Goal: Download file/media

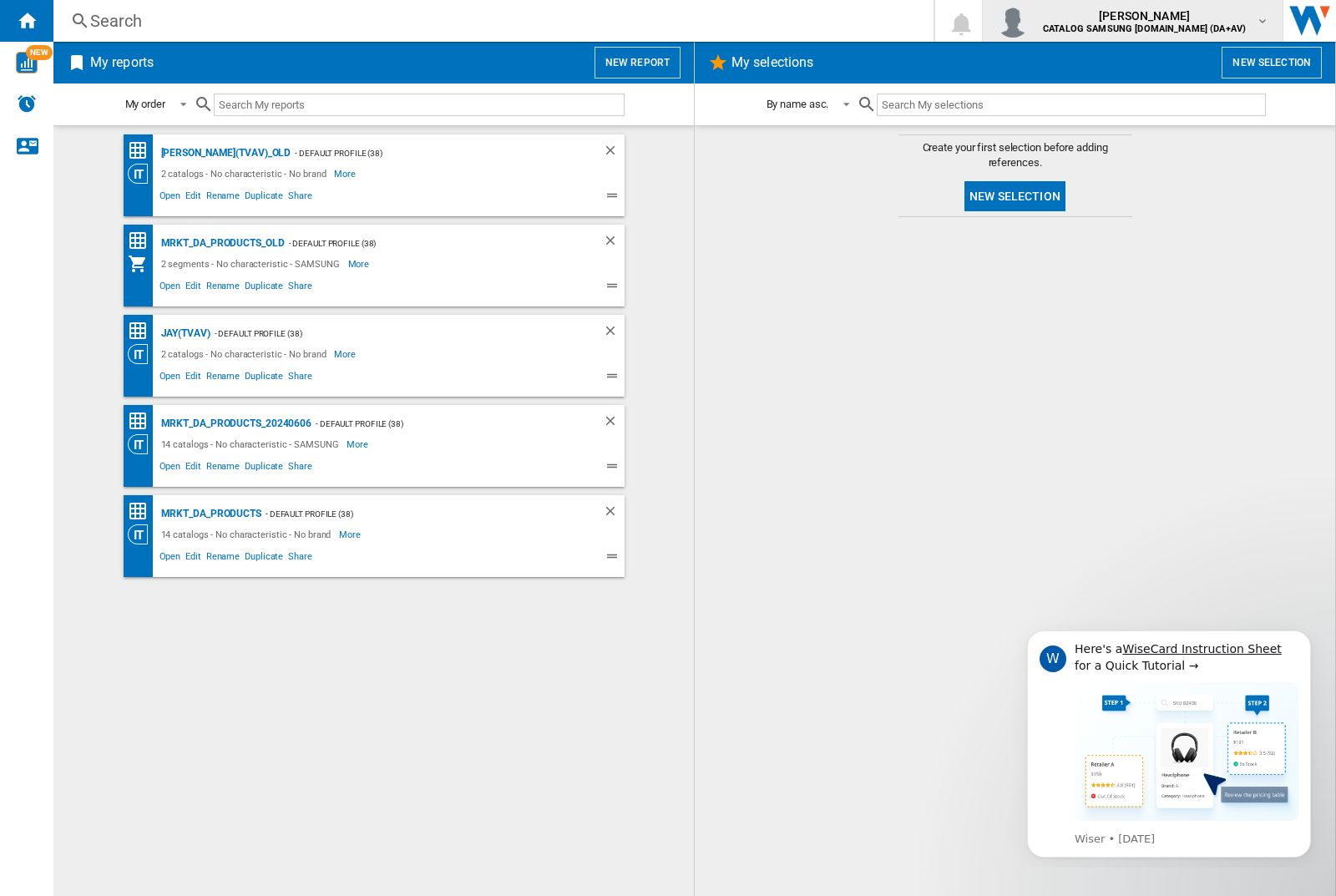
click at [1029, 21] on img "button" at bounding box center [1012, 21] width 33 height 33
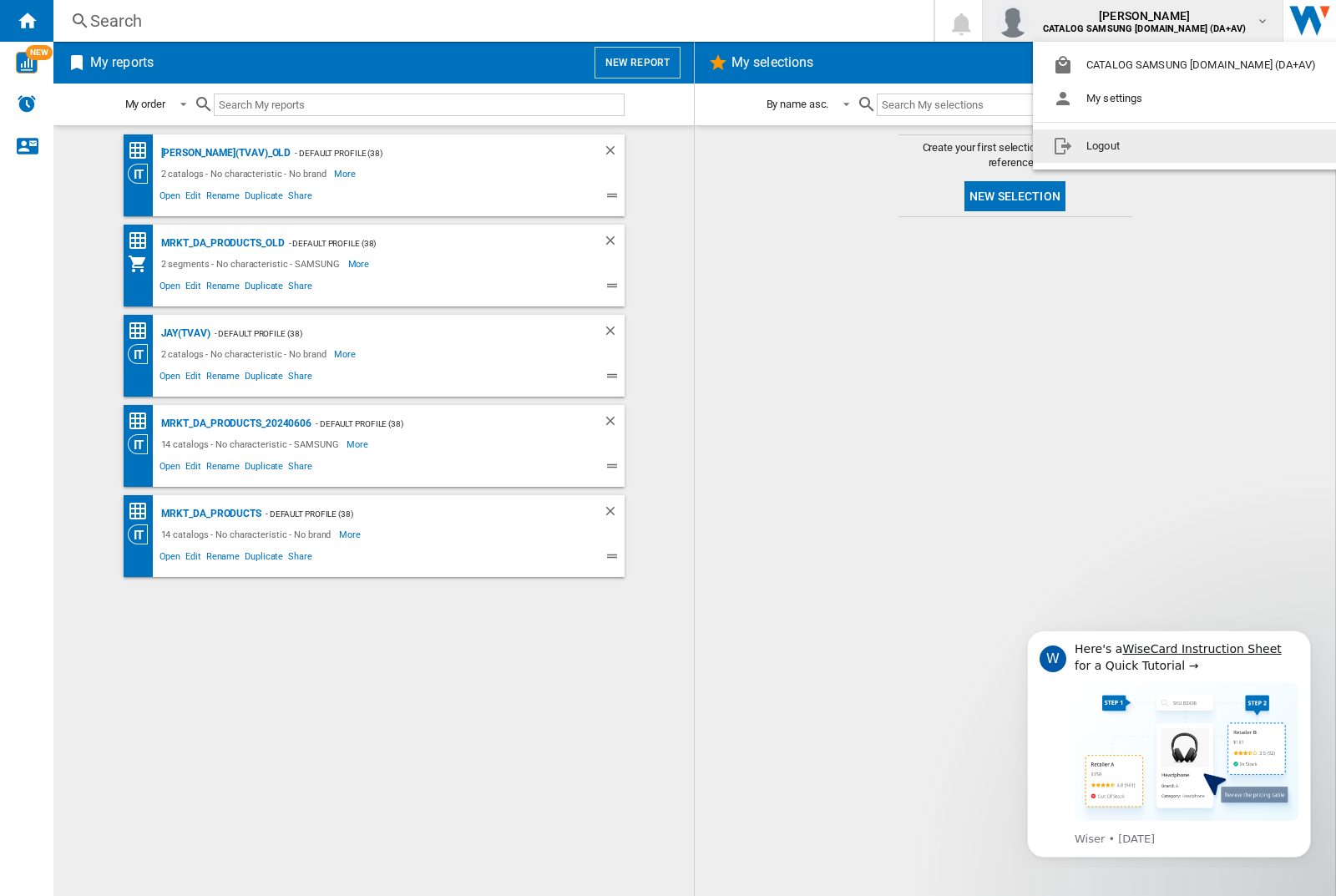
click at [1161, 146] on button "Logout" at bounding box center [1188, 146] width 310 height 33
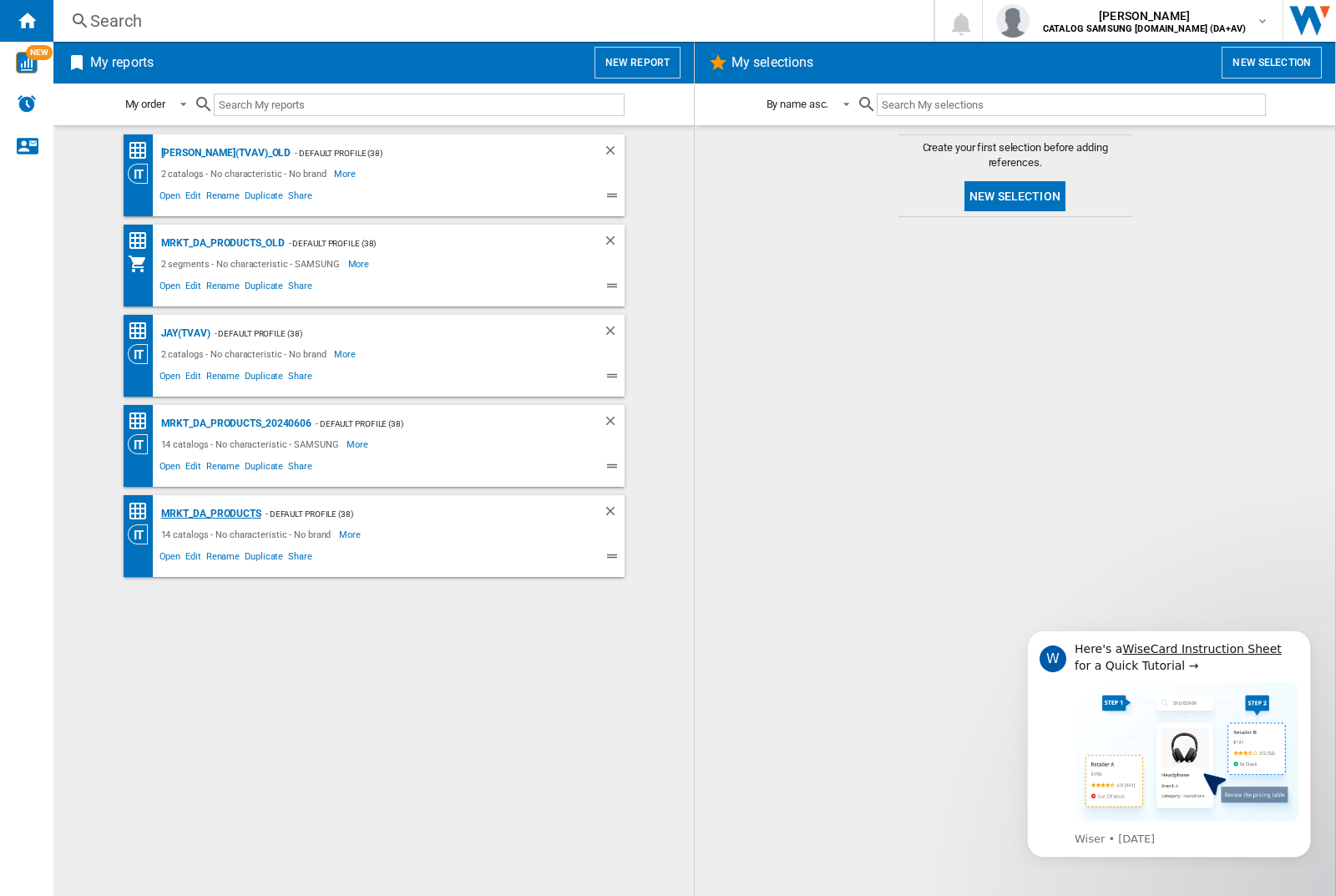
click at [211, 513] on div "MRKT_DA_PRODUCTS" at bounding box center [209, 514] width 105 height 21
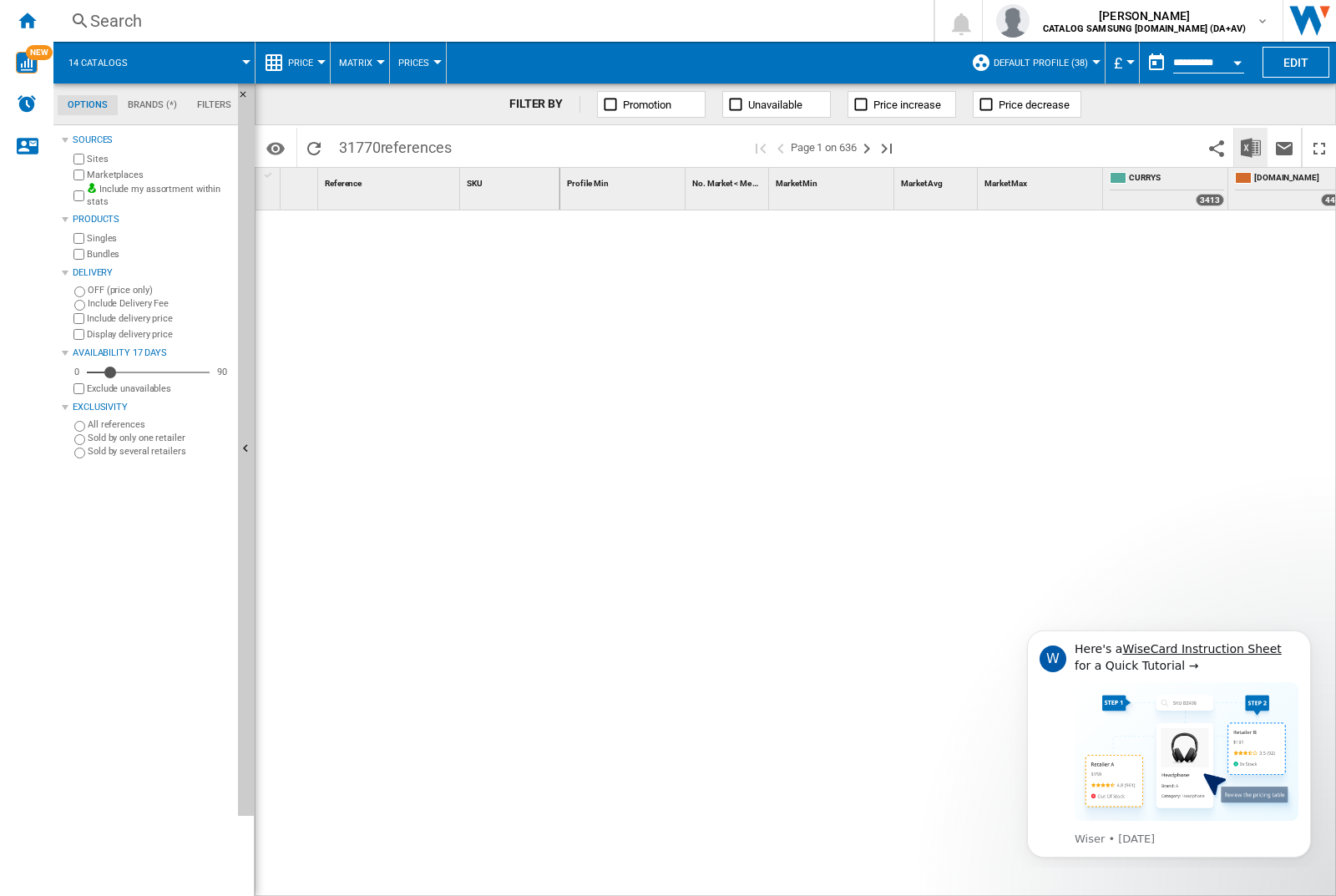
click at [1250, 146] on img "Download in Excel" at bounding box center [1250, 147] width 20 height 20
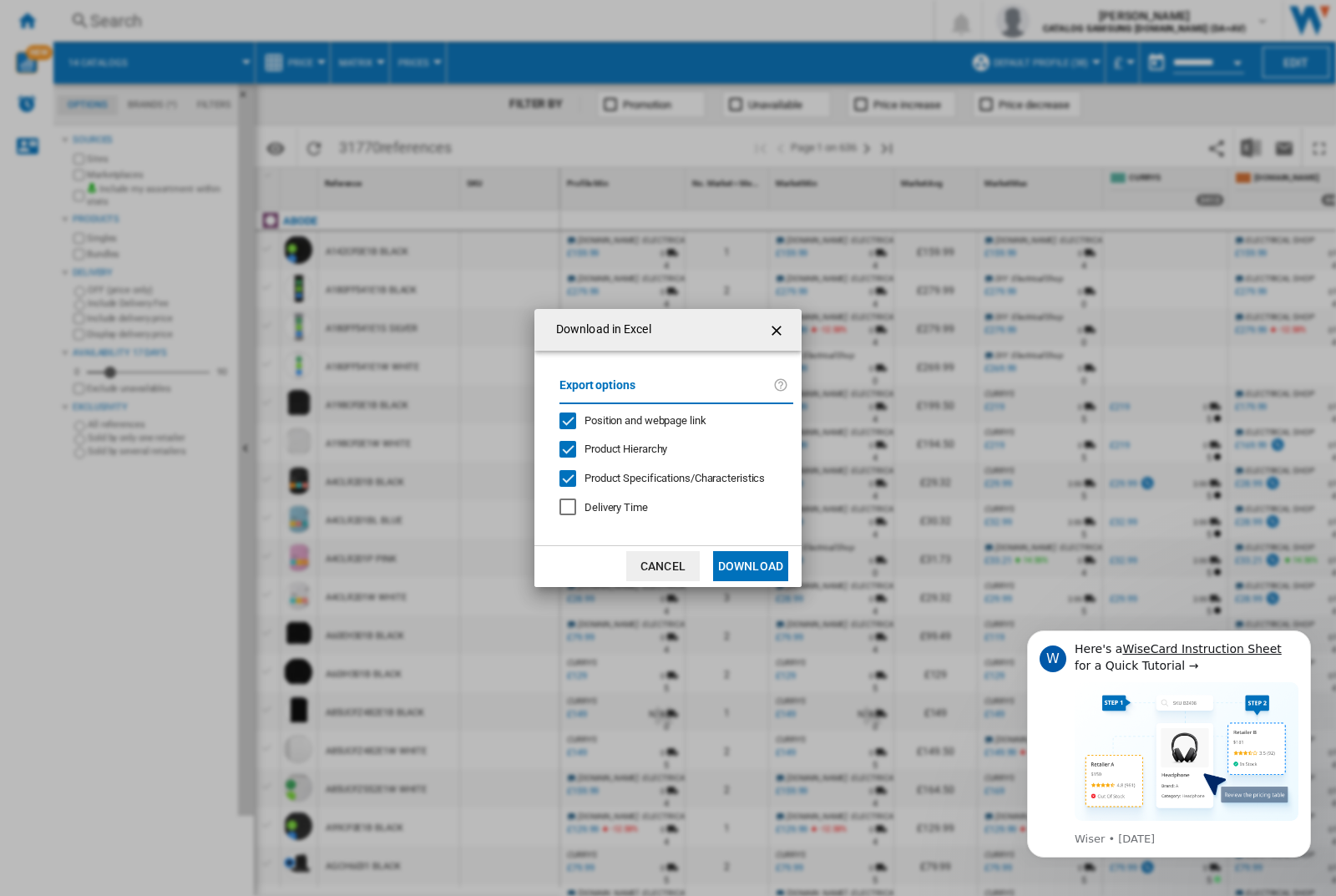
click at [634, 419] on span "Position and webpage link" at bounding box center [645, 420] width 122 height 13
click at [751, 566] on button "Download" at bounding box center [751, 565] width 75 height 30
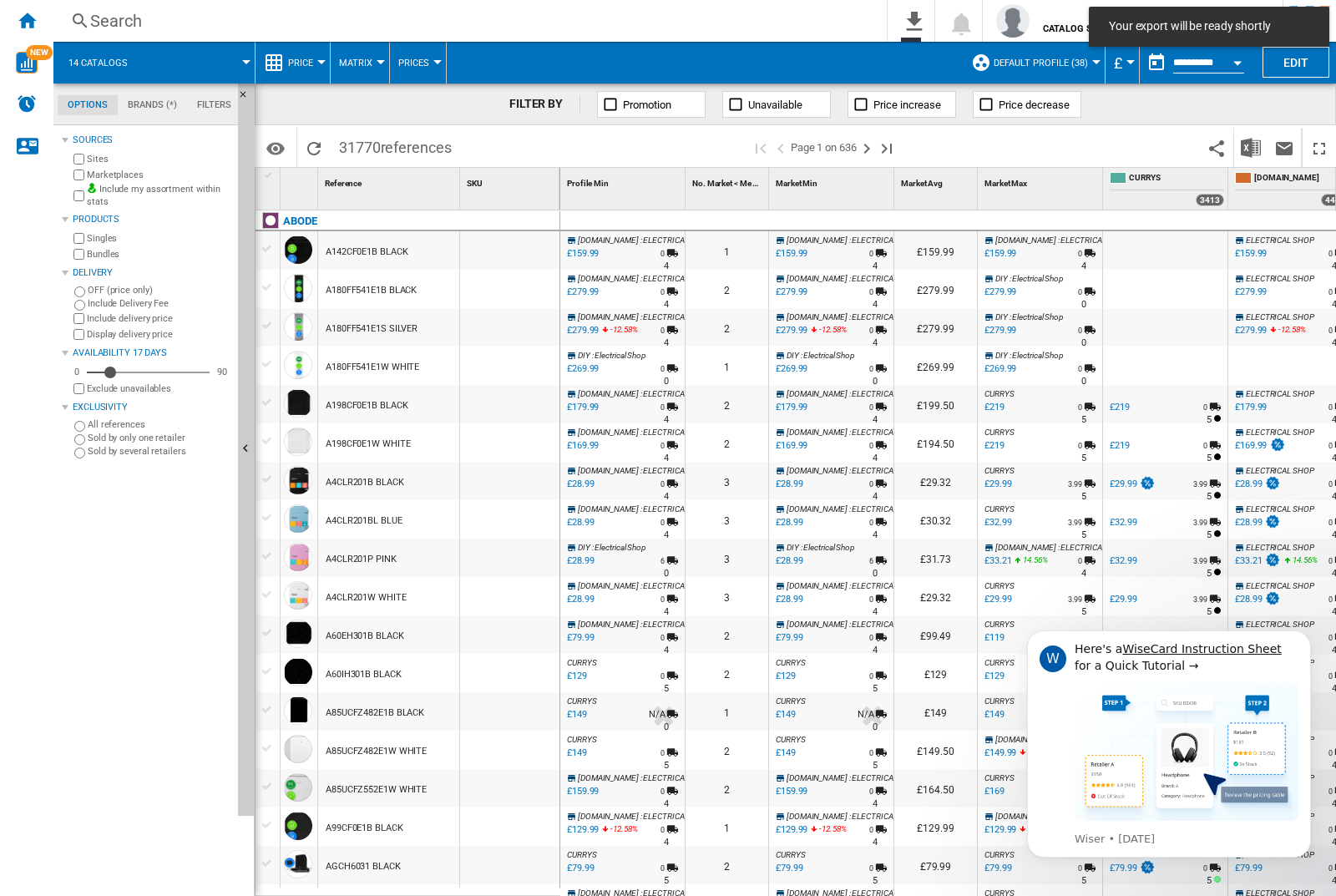
click at [515, 247] on div at bounding box center [510, 250] width 99 height 39
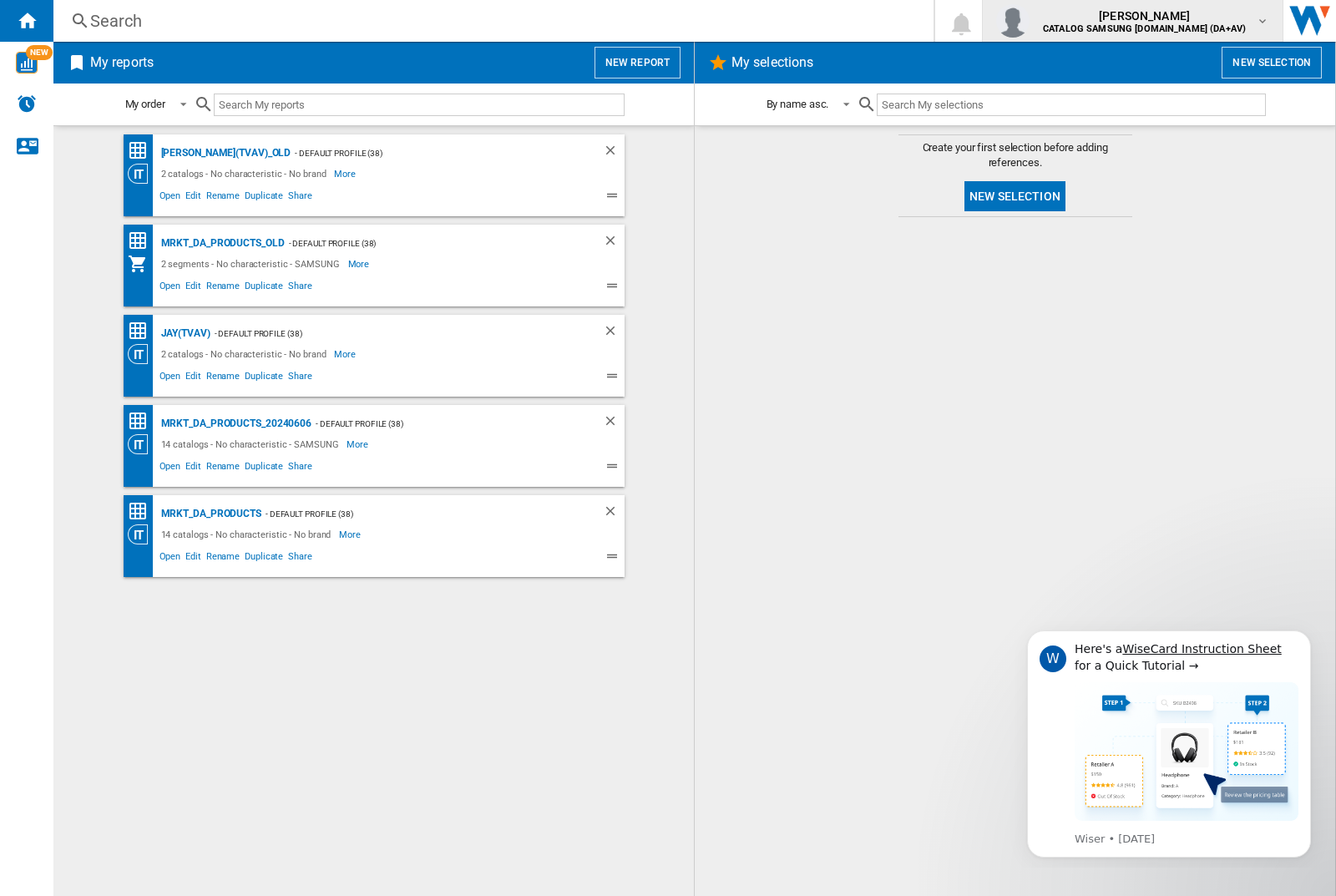
click at [1029, 21] on img "button" at bounding box center [1012, 21] width 33 height 33
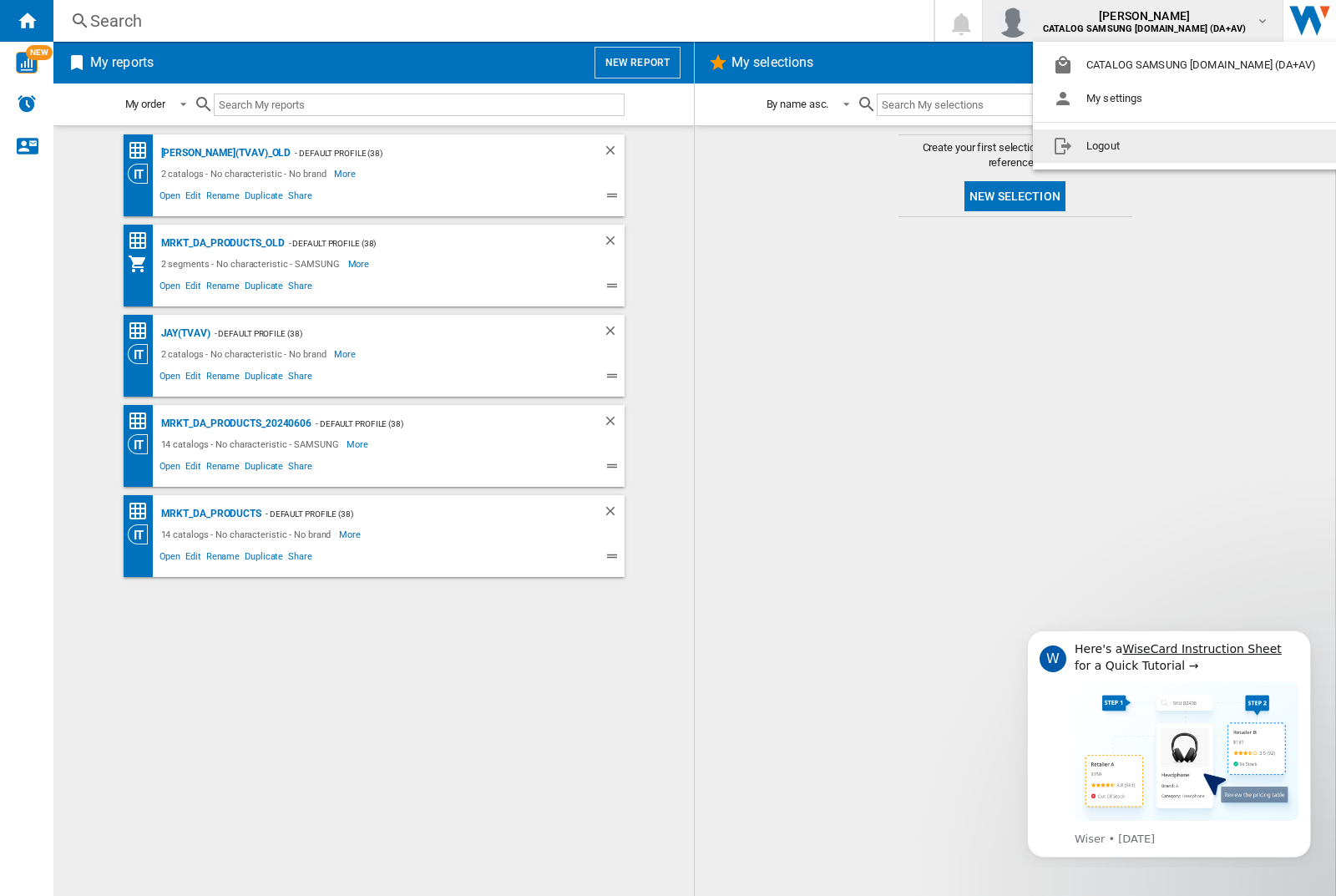
click at [1161, 146] on button "Logout" at bounding box center [1188, 146] width 310 height 33
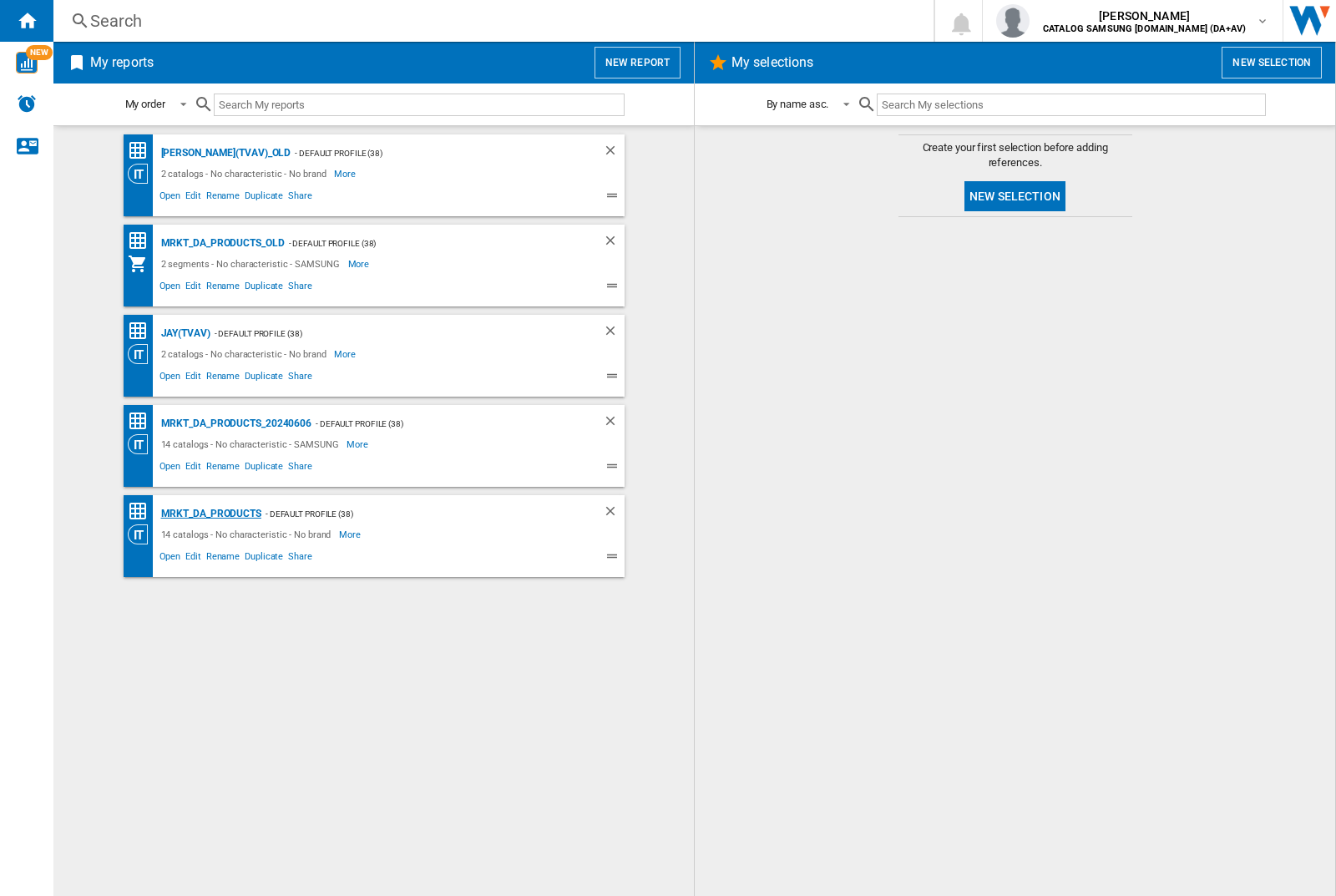
click at [211, 513] on div "MRKT_DA_PRODUCTS" at bounding box center [209, 514] width 105 height 21
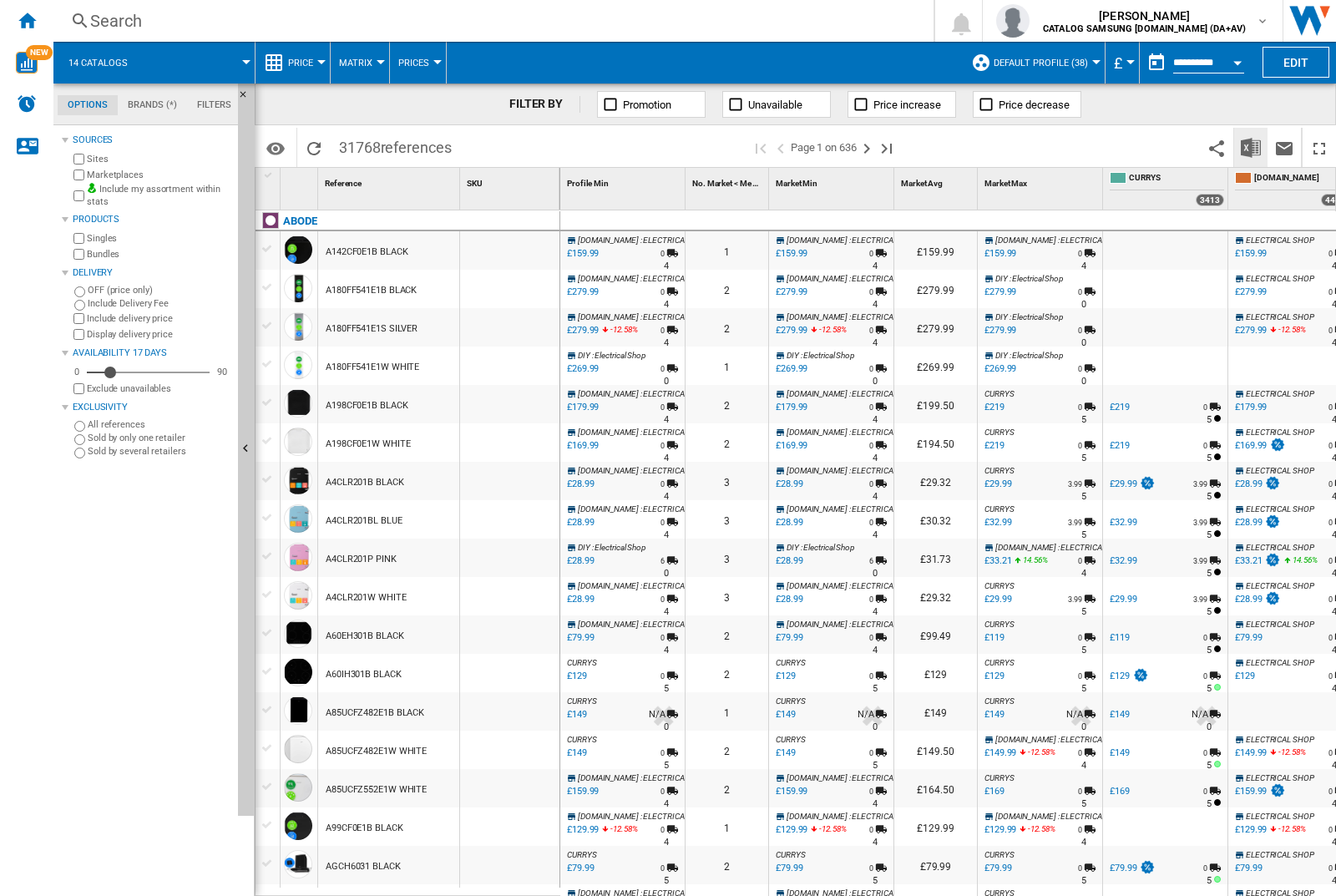
click at [1250, 146] on img "Download in Excel" at bounding box center [1250, 147] width 20 height 20
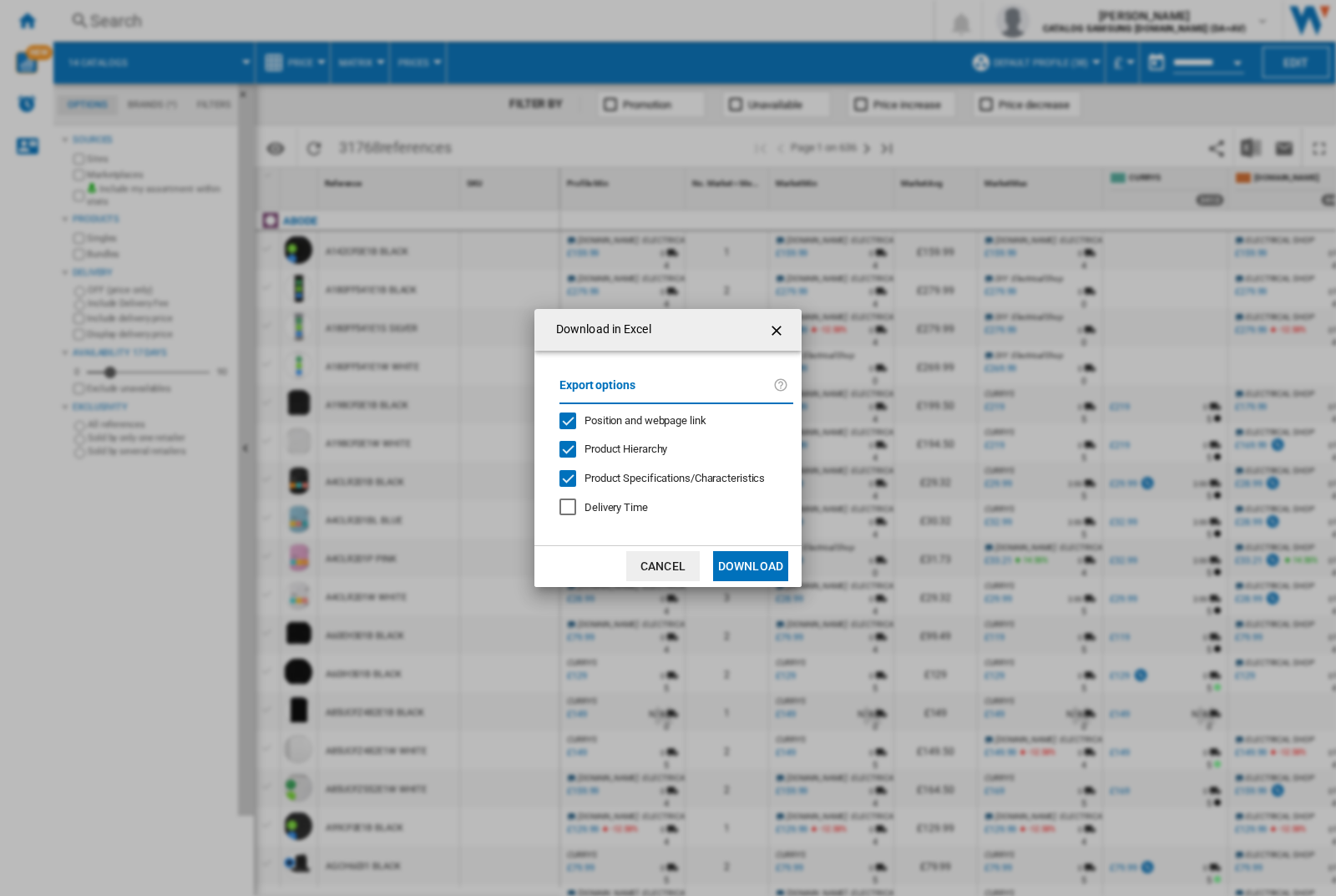
click at [634, 419] on span "Position and webpage link" at bounding box center [645, 420] width 122 height 13
click at [751, 566] on button "Download" at bounding box center [751, 565] width 75 height 30
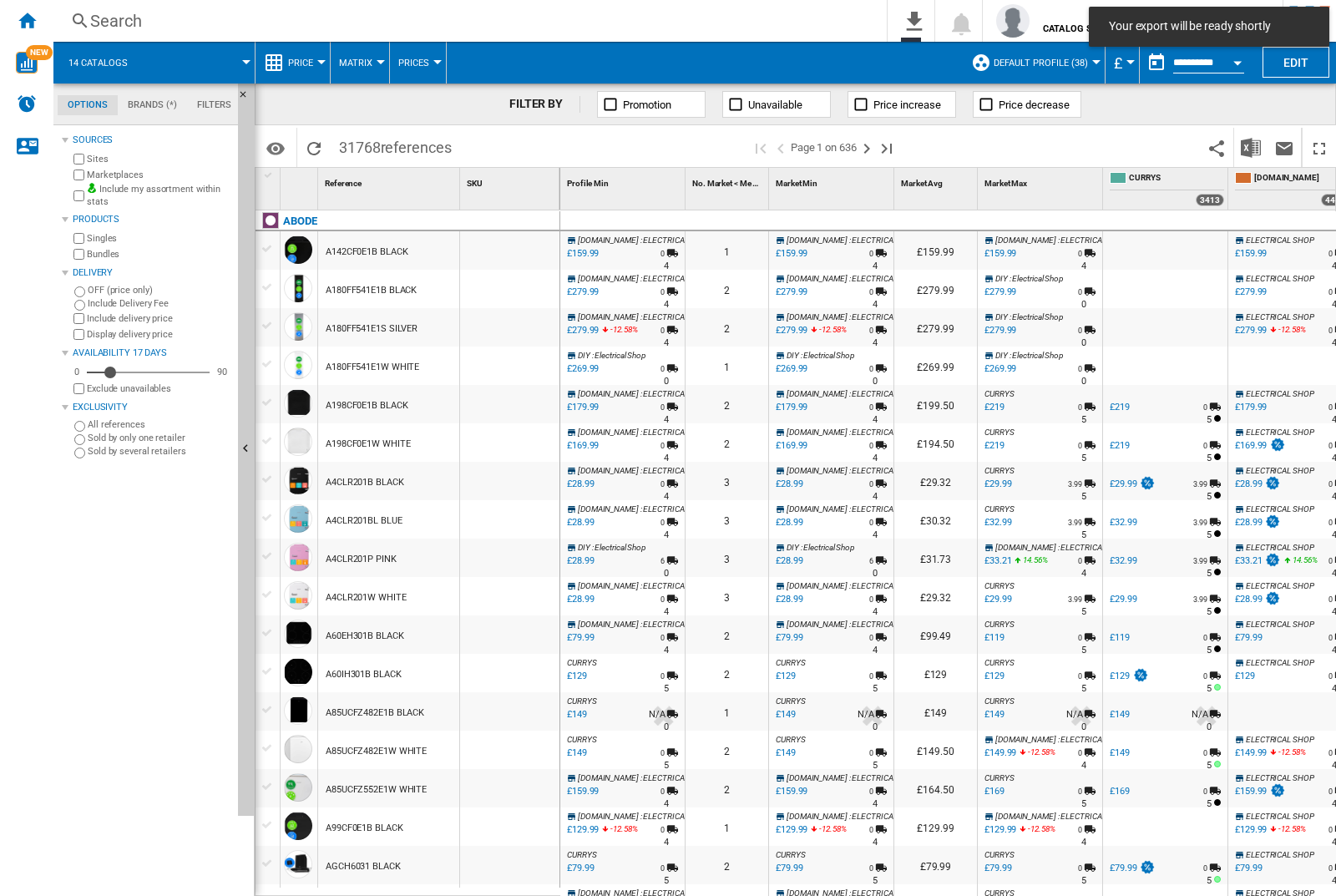
click at [515, 247] on div at bounding box center [510, 250] width 99 height 39
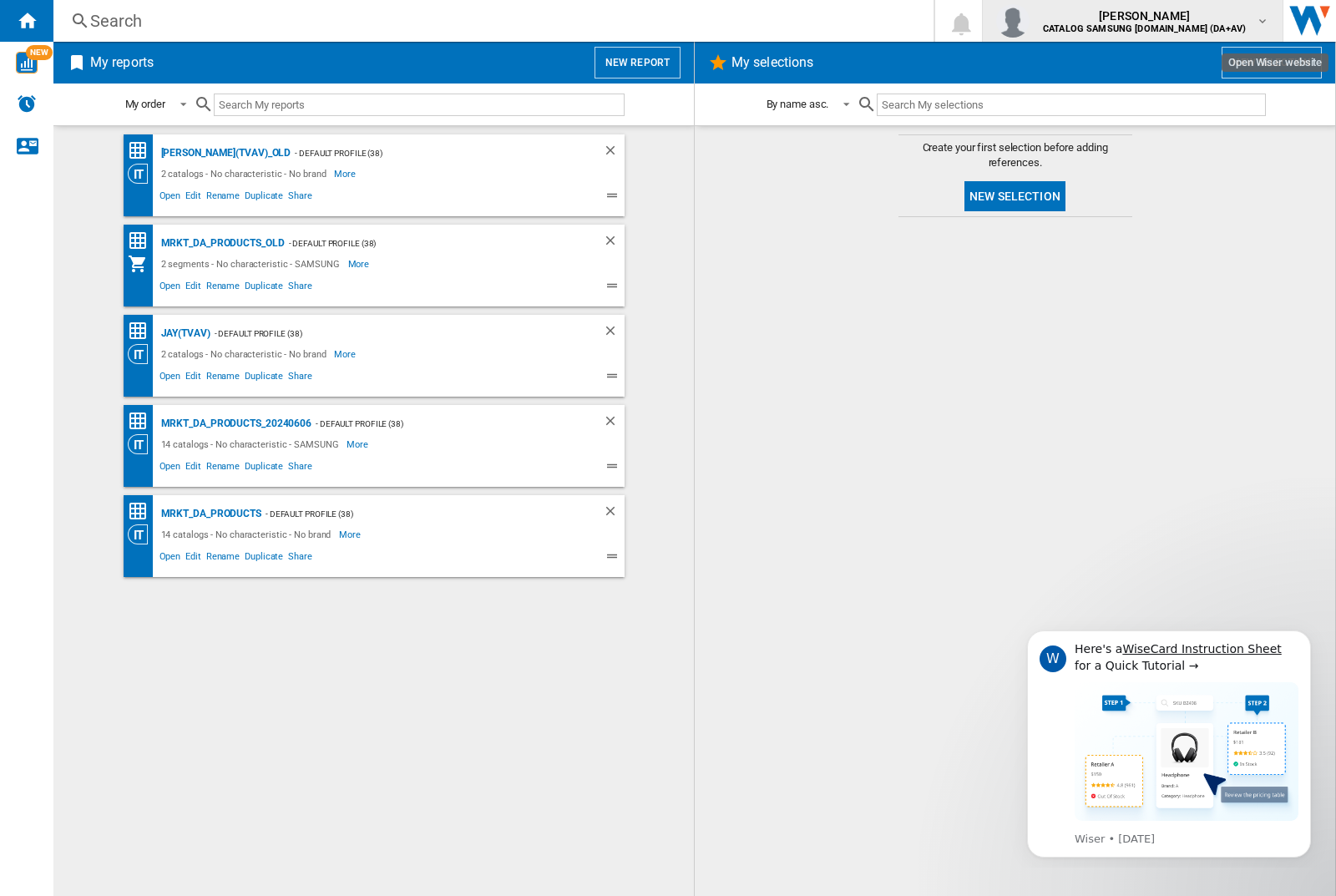
click at [1029, 21] on img "button" at bounding box center [1012, 21] width 33 height 33
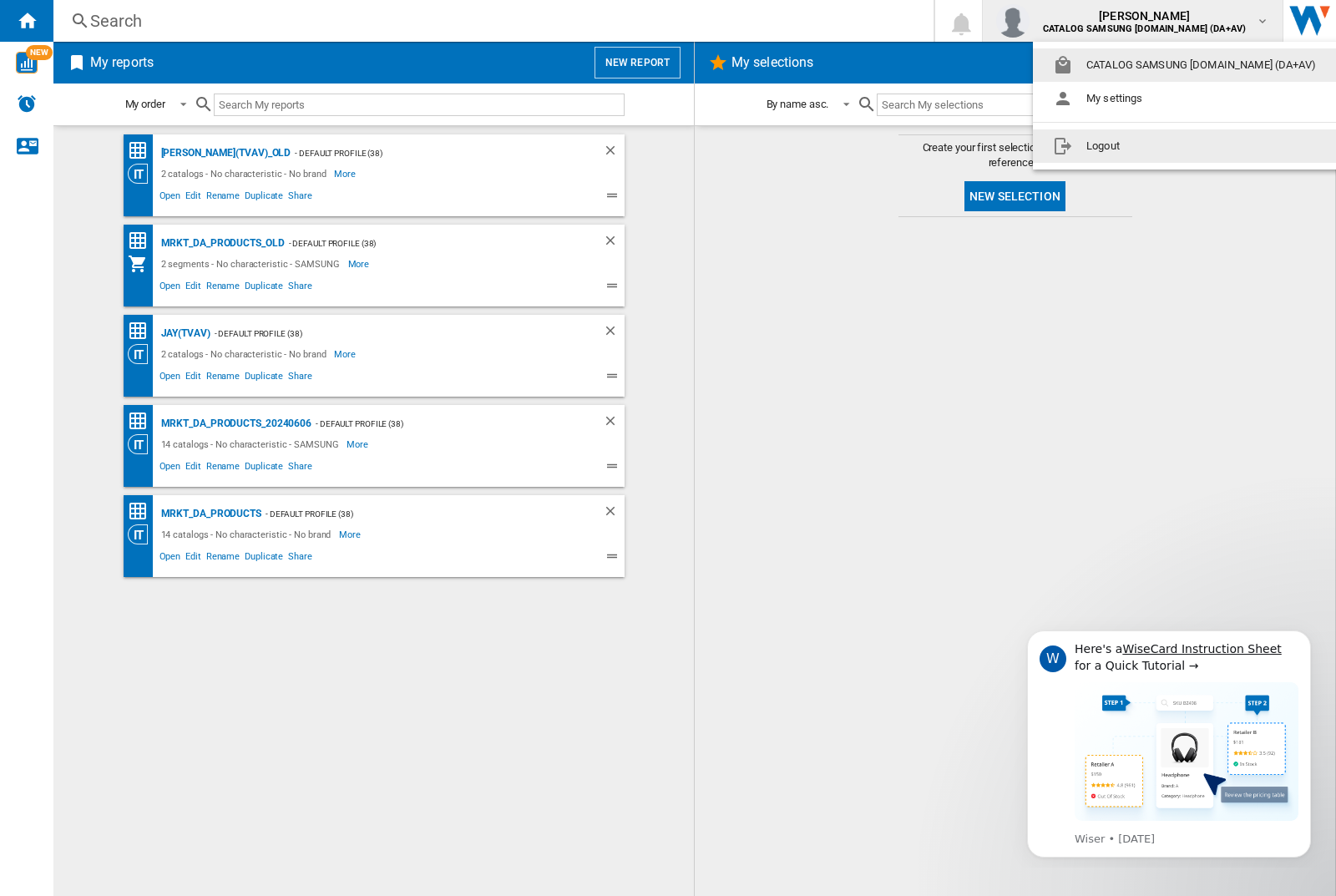
click at [1161, 146] on button "Logout" at bounding box center [1188, 146] width 310 height 33
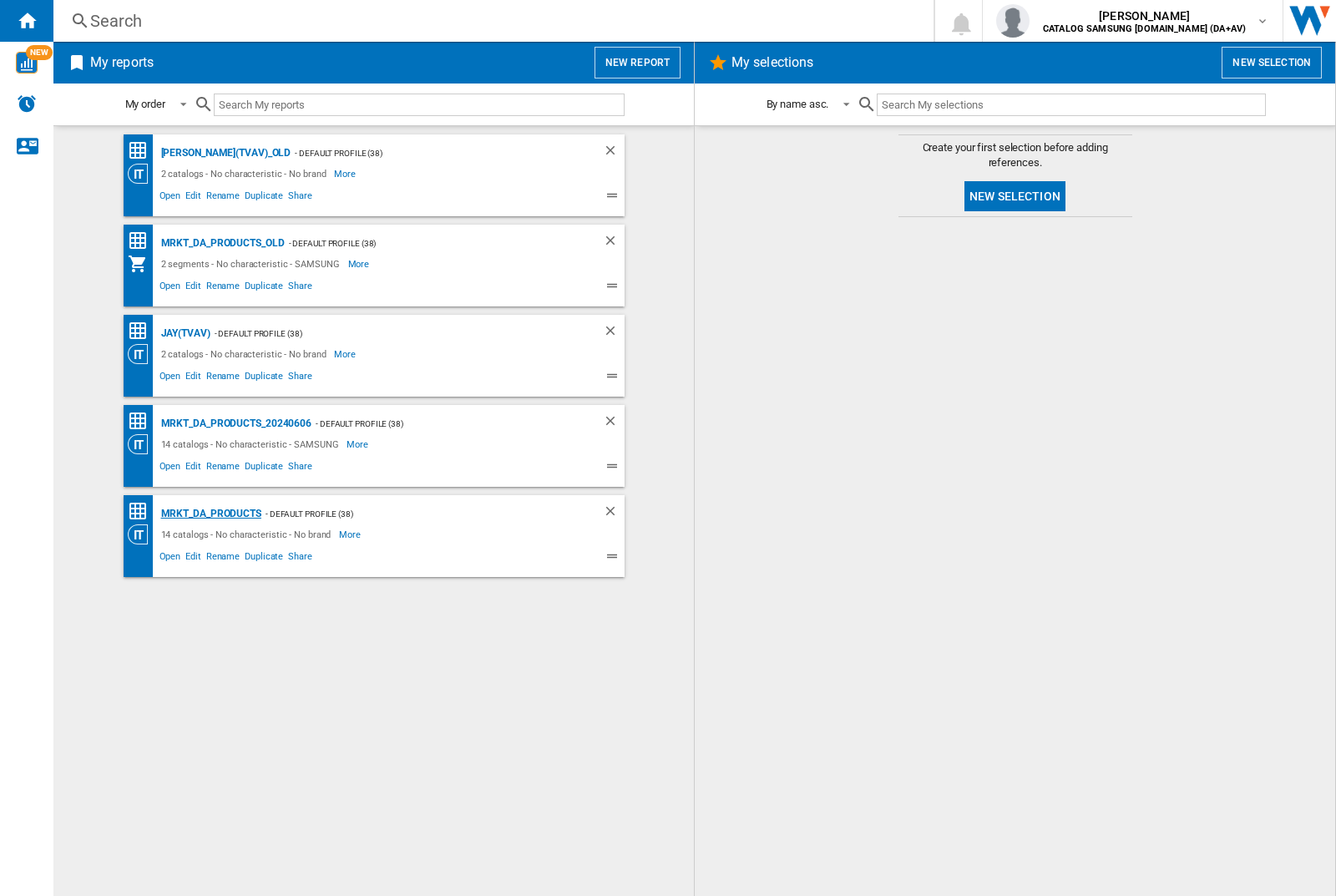
click at [211, 513] on div "MRKT_DA_PRODUCTS" at bounding box center [209, 514] width 105 height 21
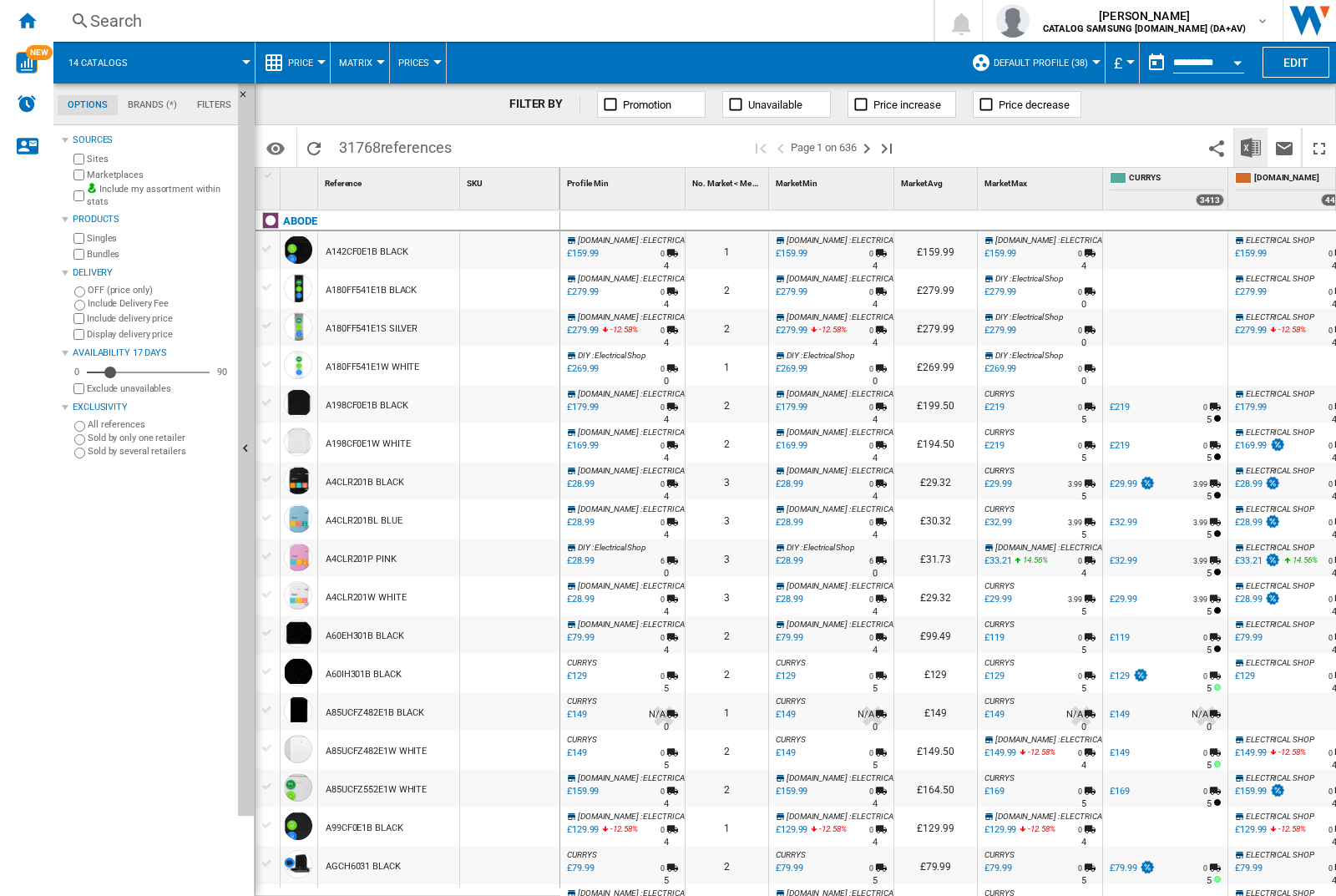
click at [1250, 146] on img "Download in Excel" at bounding box center [1250, 147] width 20 height 20
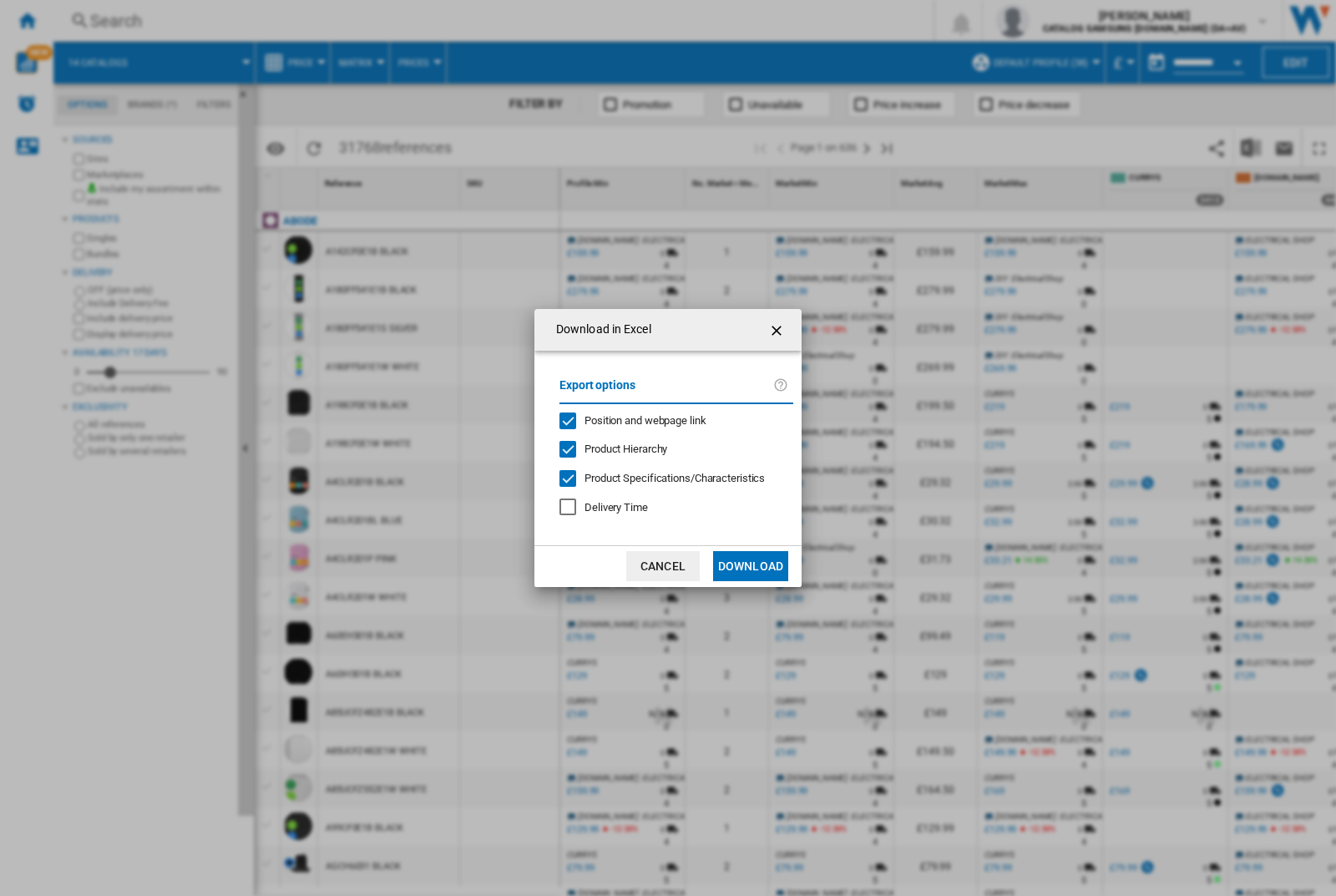
click at [634, 419] on span "Position and webpage link" at bounding box center [645, 420] width 122 height 13
click at [751, 566] on button "Download" at bounding box center [751, 565] width 75 height 30
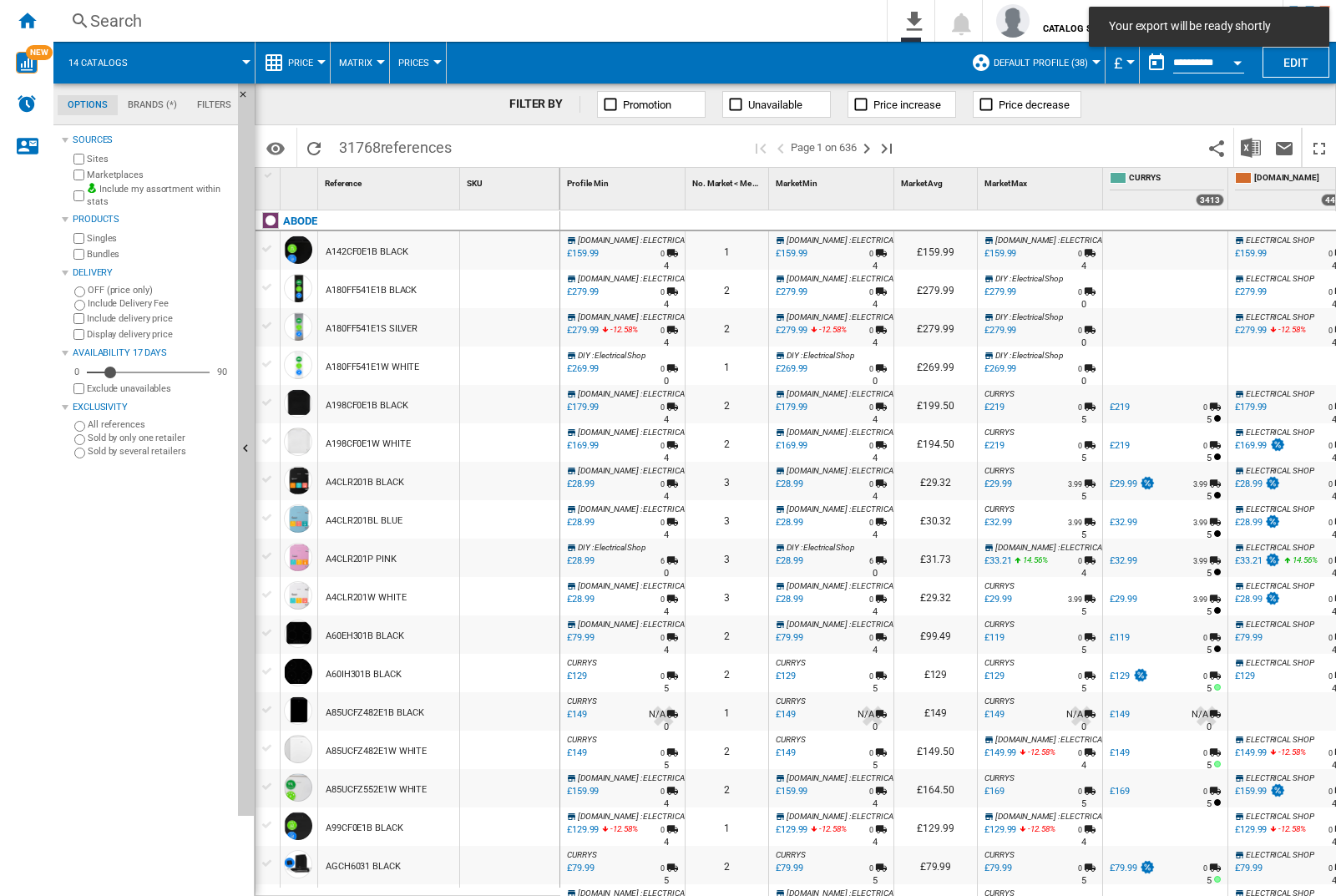
click at [515, 247] on div at bounding box center [510, 250] width 99 height 39
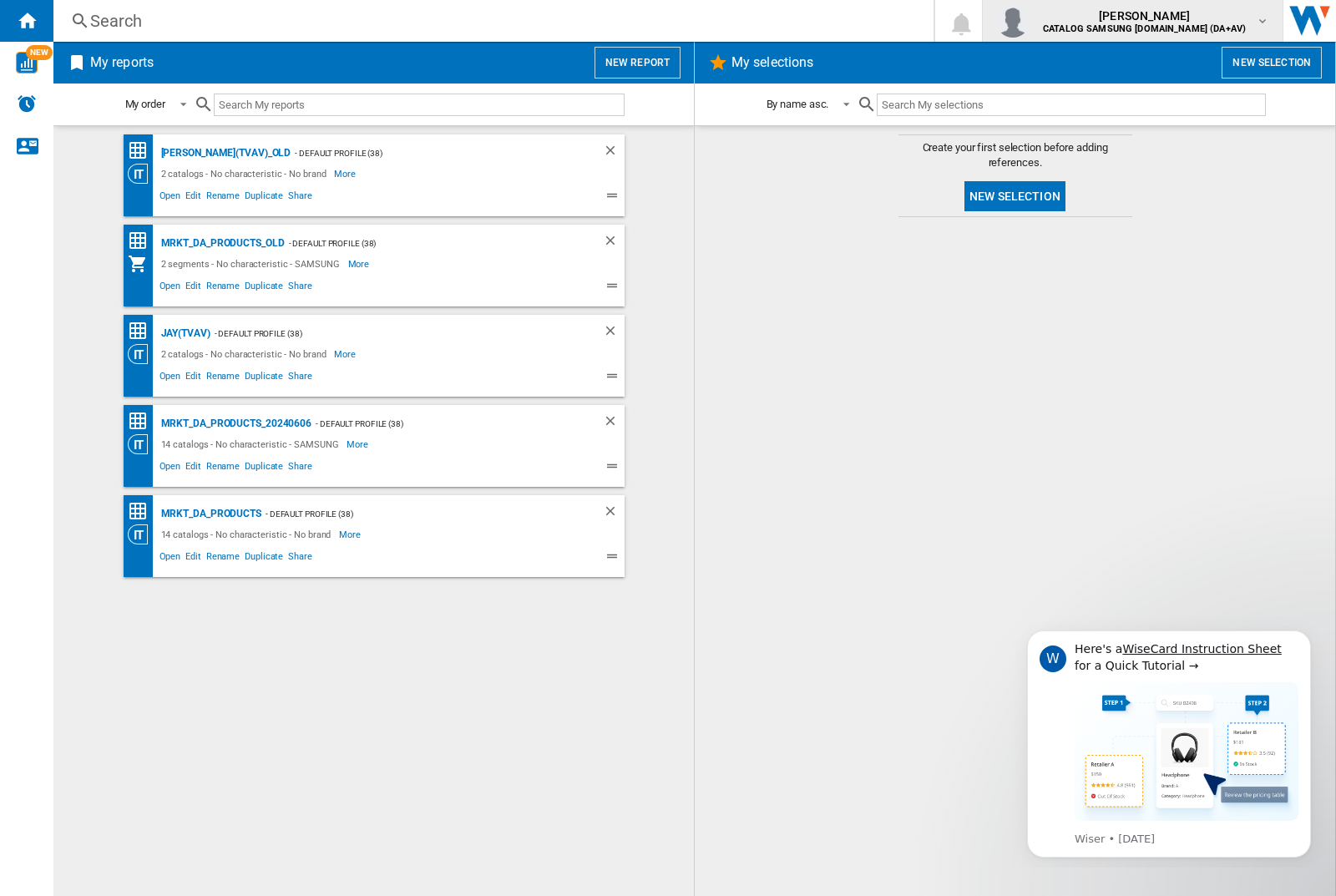
click at [1029, 21] on img "button" at bounding box center [1012, 21] width 33 height 33
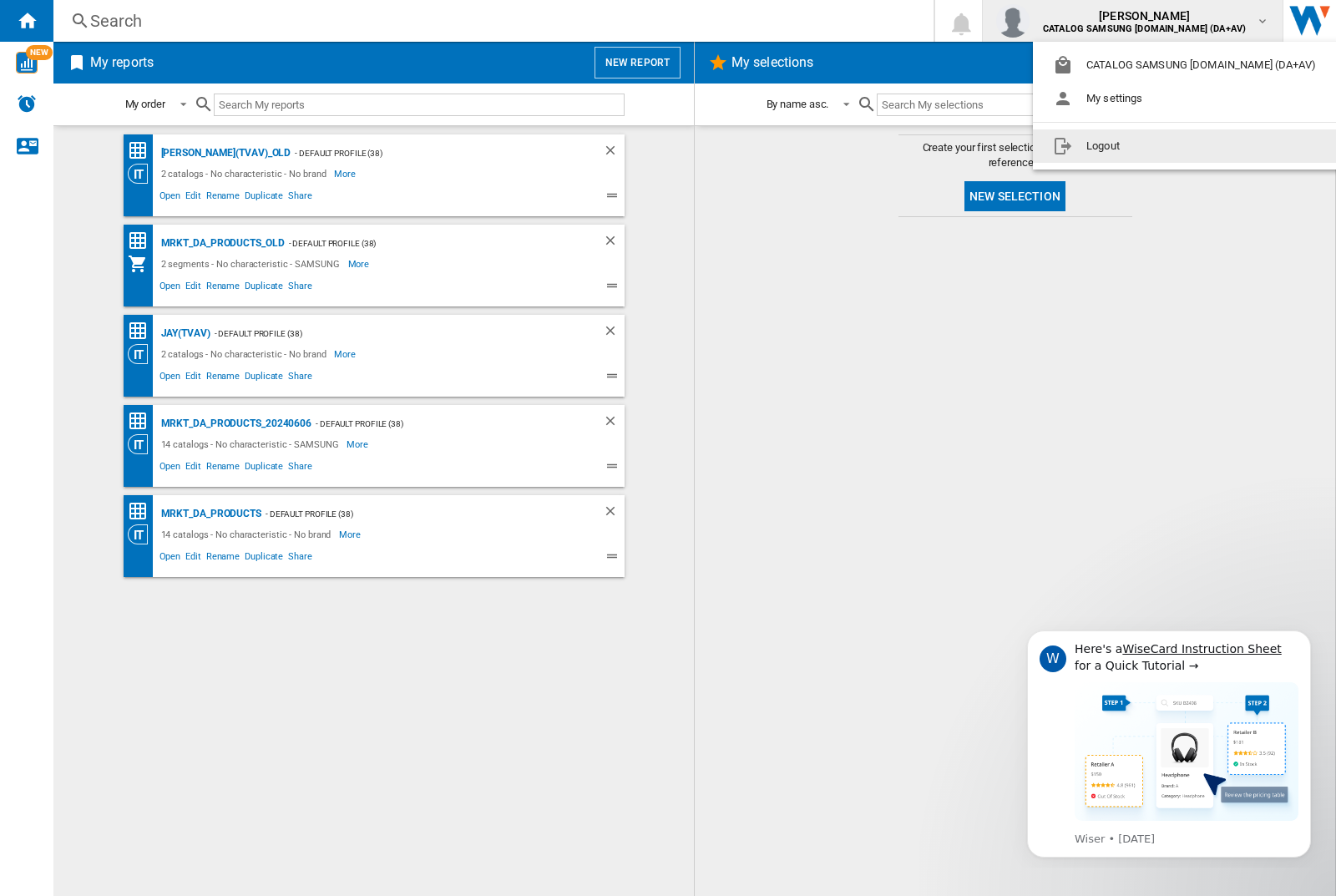
click at [1161, 146] on button "Logout" at bounding box center [1188, 146] width 310 height 33
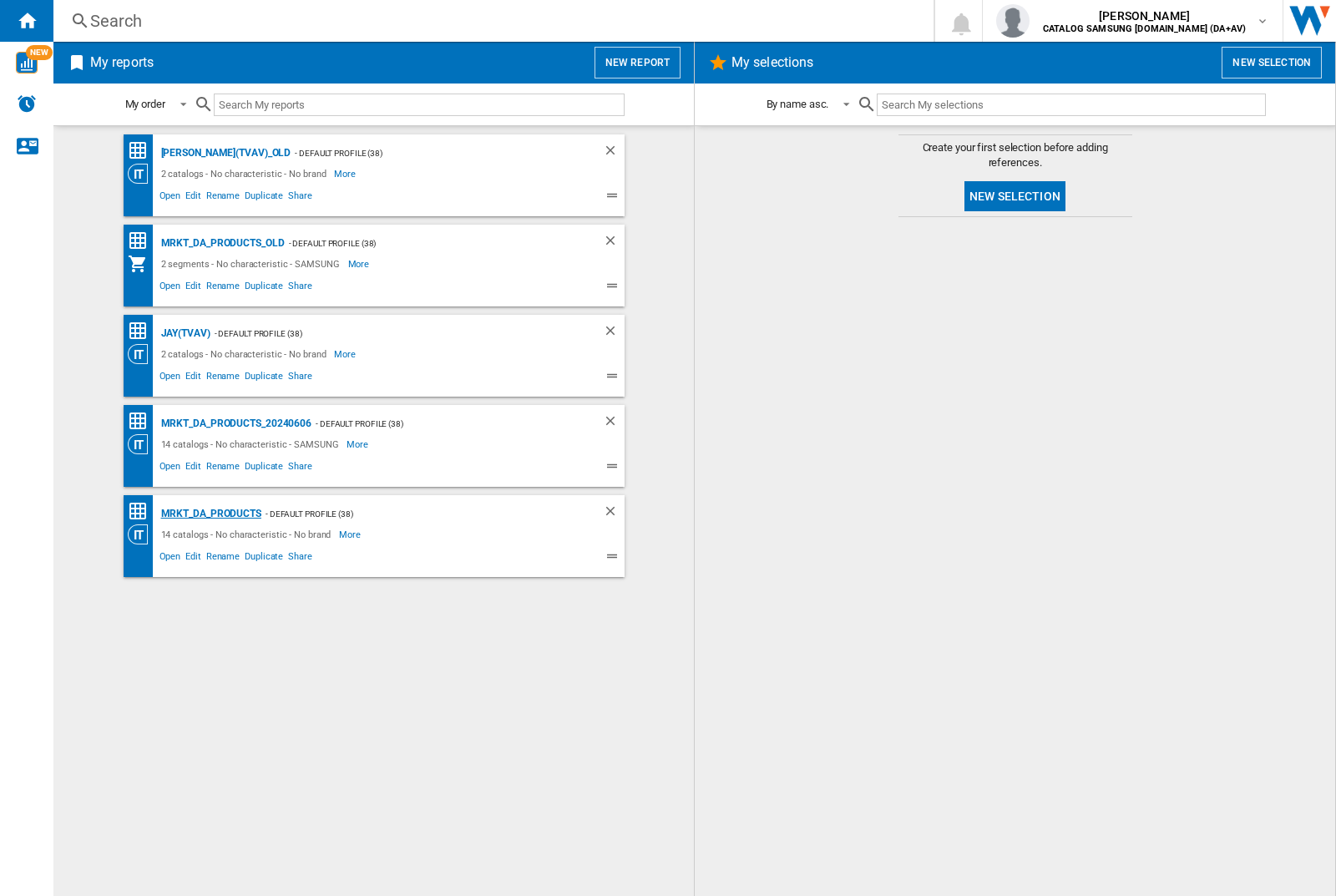
click at [211, 513] on div "MRKT_DA_PRODUCTS" at bounding box center [209, 514] width 105 height 21
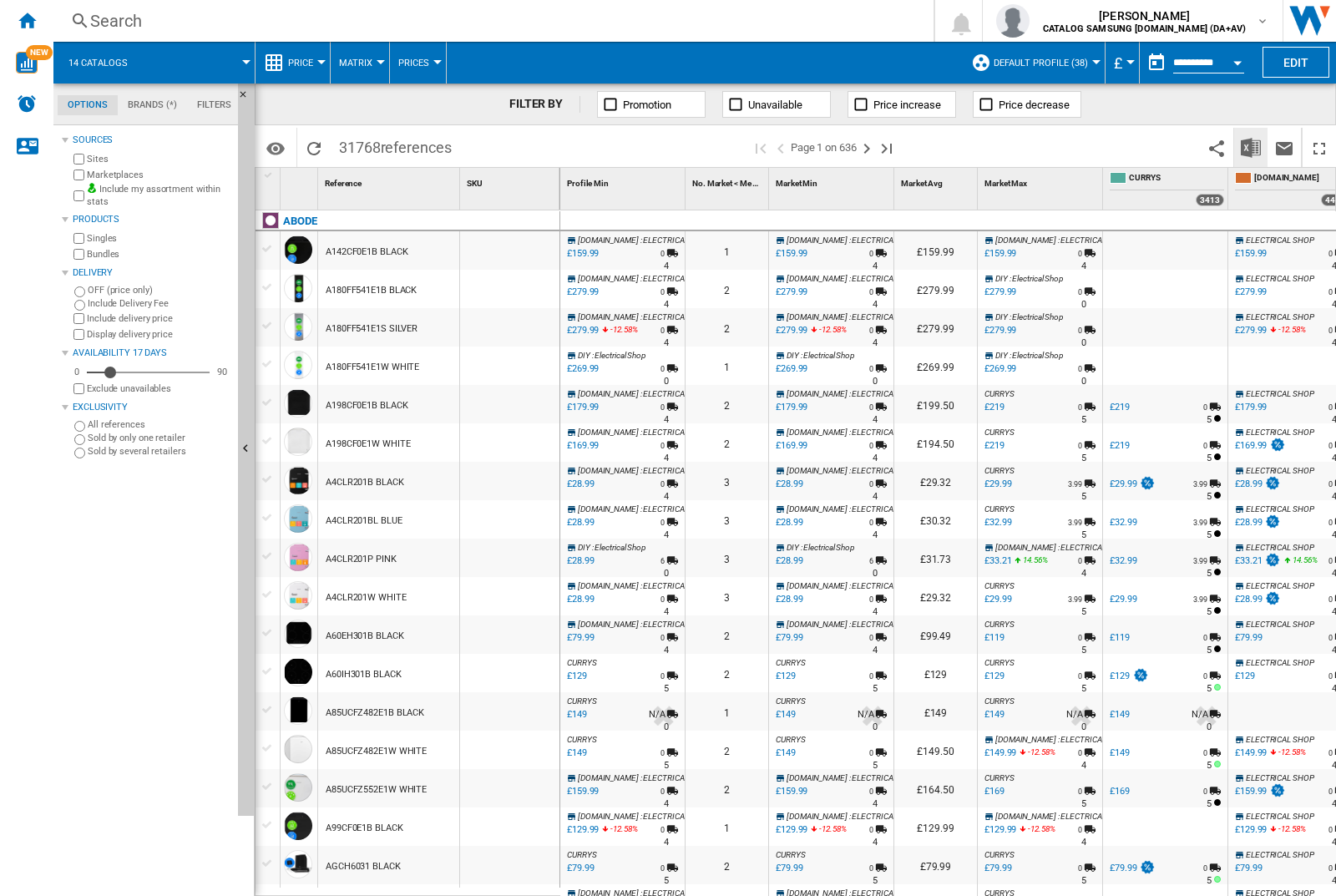
click at [1250, 146] on img "Download in Excel" at bounding box center [1250, 147] width 20 height 20
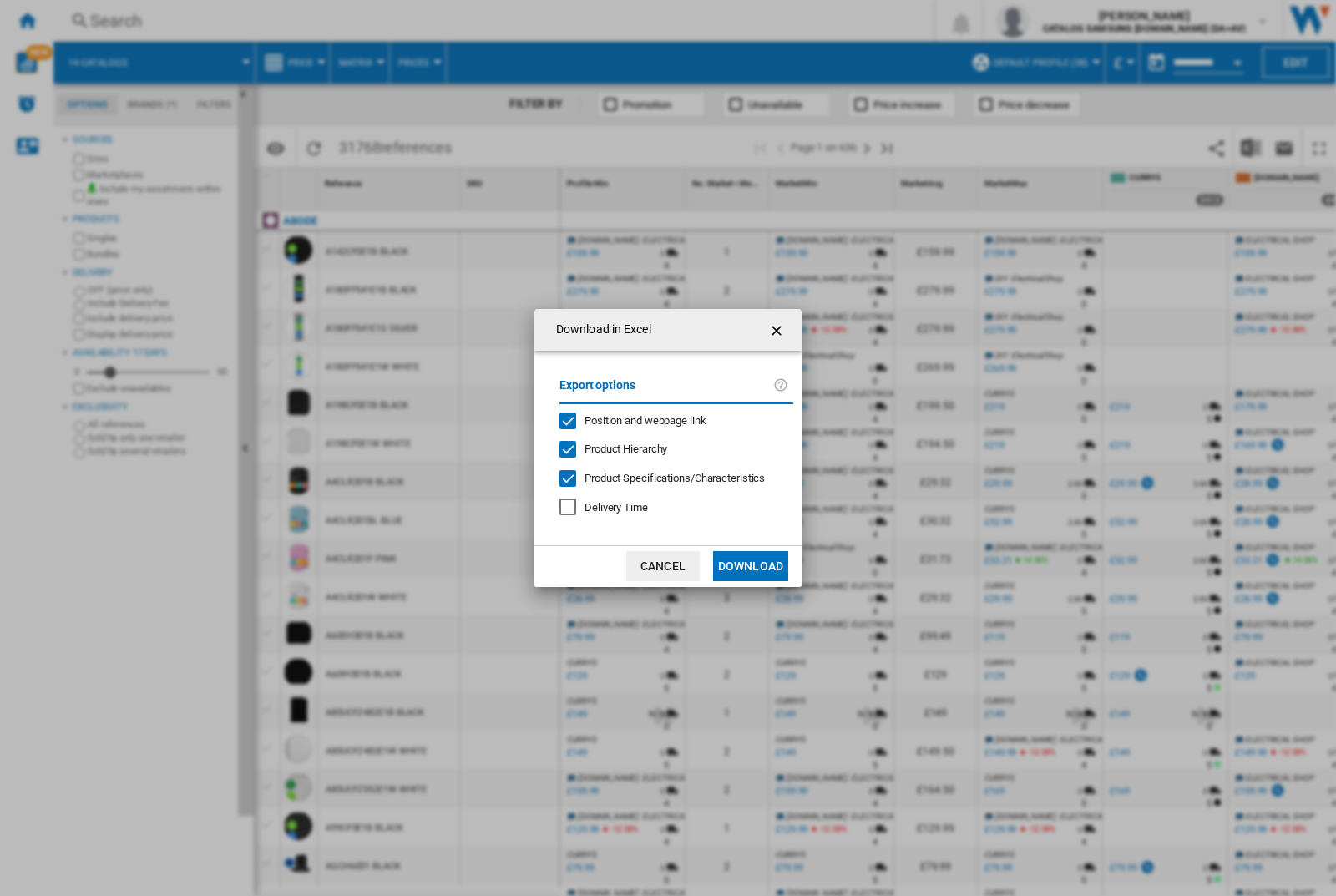
click at [634, 419] on span "Position and webpage link" at bounding box center [645, 420] width 122 height 13
click at [751, 566] on button "Download" at bounding box center [751, 565] width 75 height 30
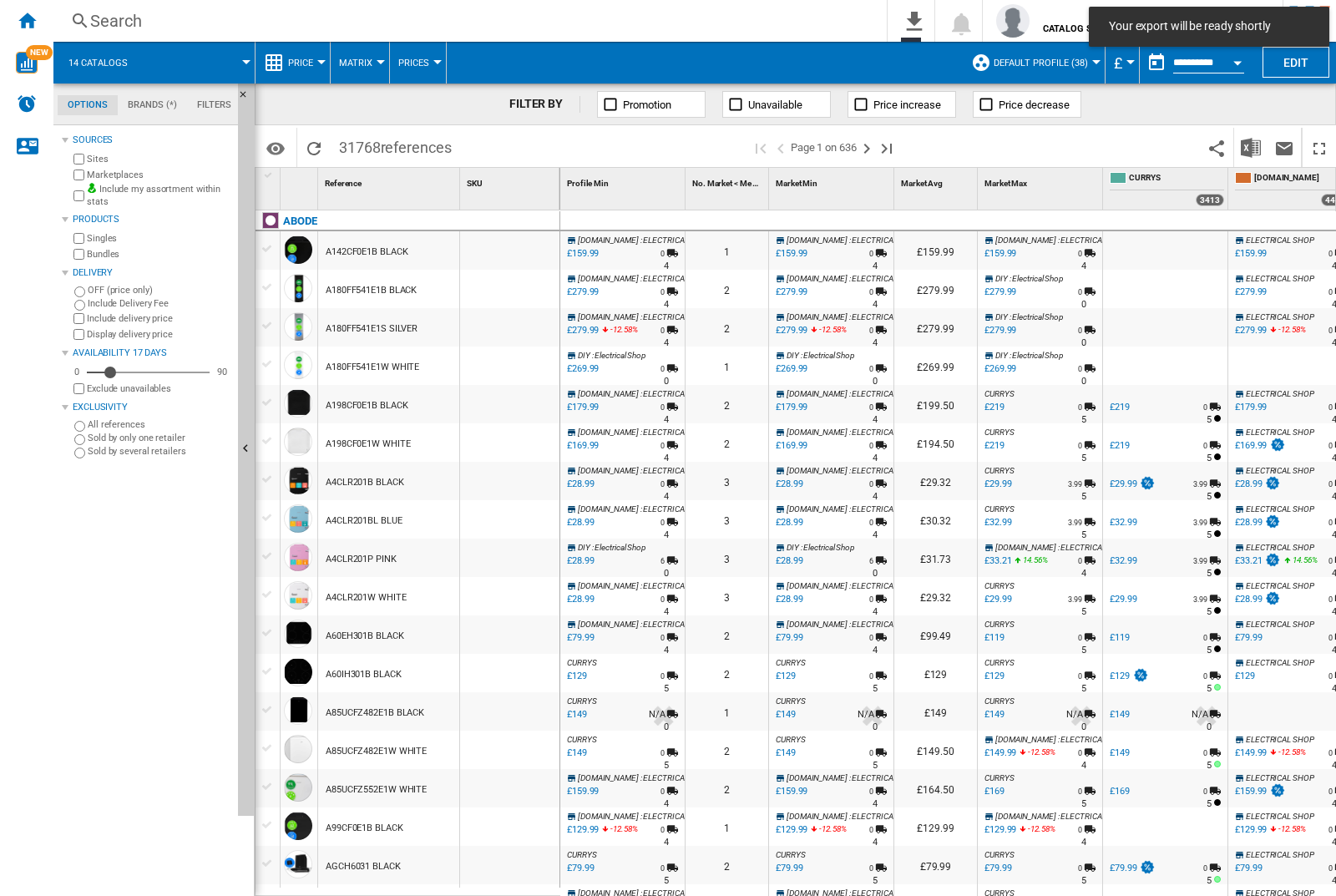
click at [515, 247] on div at bounding box center [510, 250] width 99 height 39
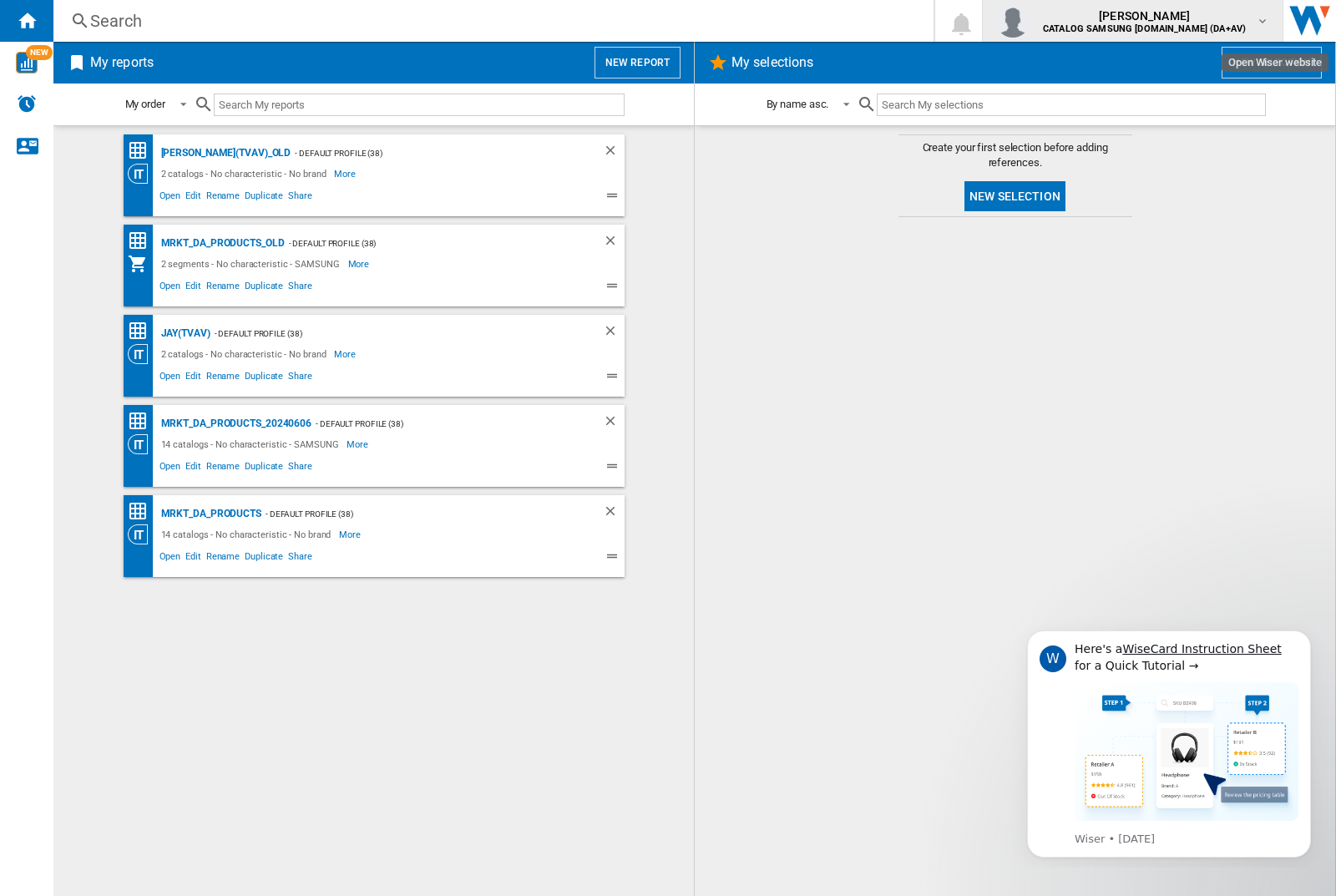
click at [1029, 21] on img "button" at bounding box center [1012, 21] width 33 height 33
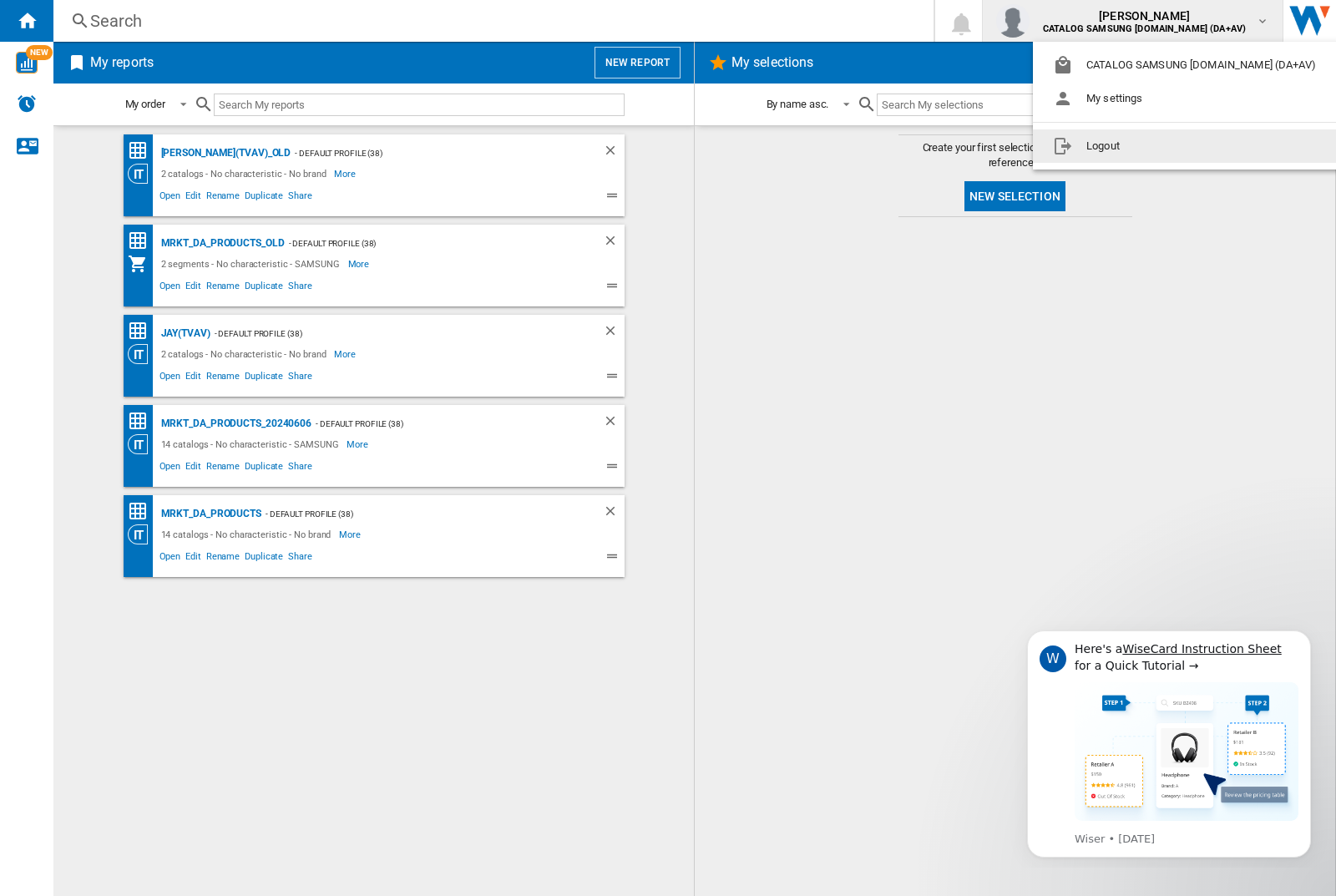
click at [1161, 146] on button "Logout" at bounding box center [1188, 146] width 310 height 33
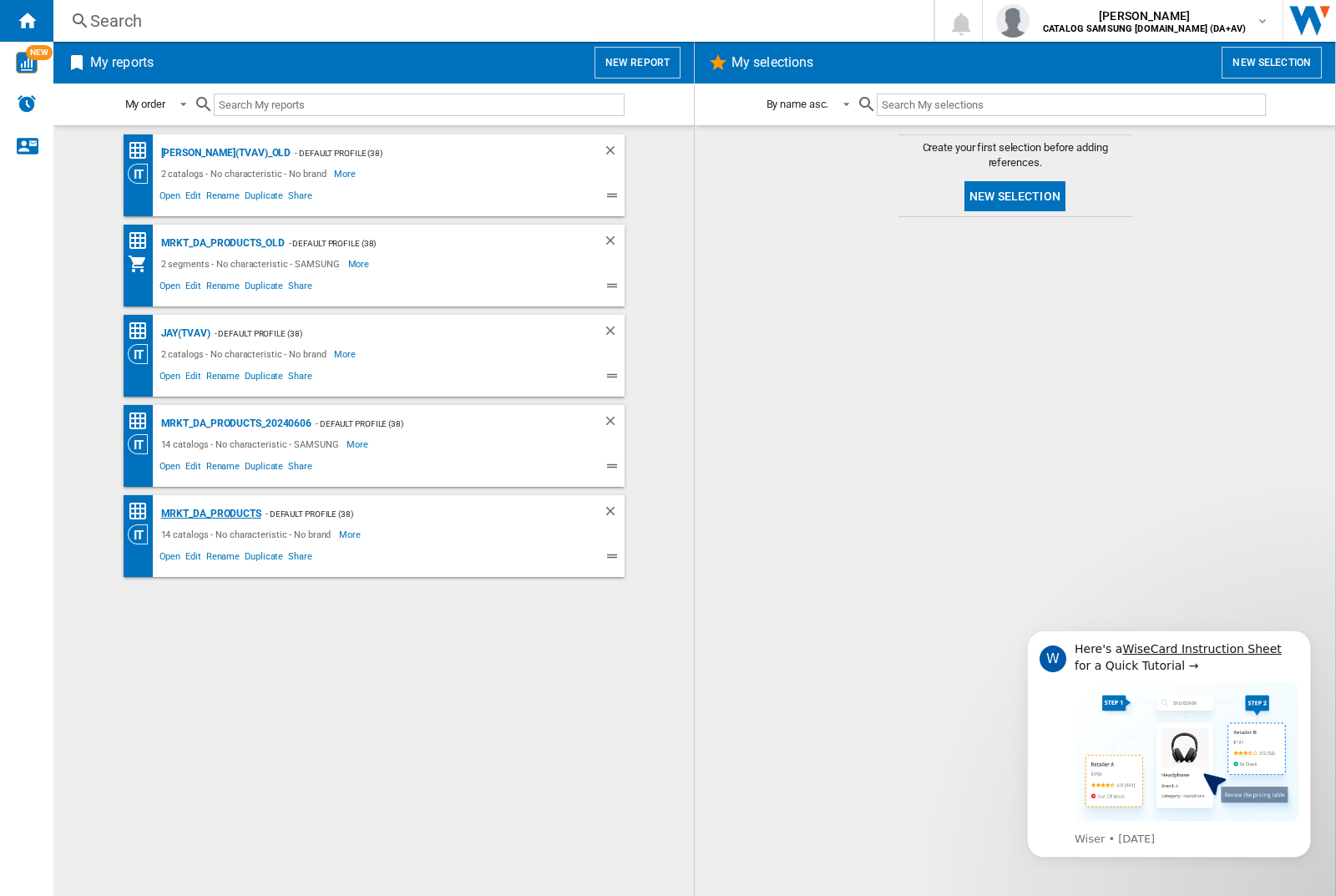
click at [211, 513] on div "MRKT_DA_PRODUCTS" at bounding box center [209, 514] width 105 height 21
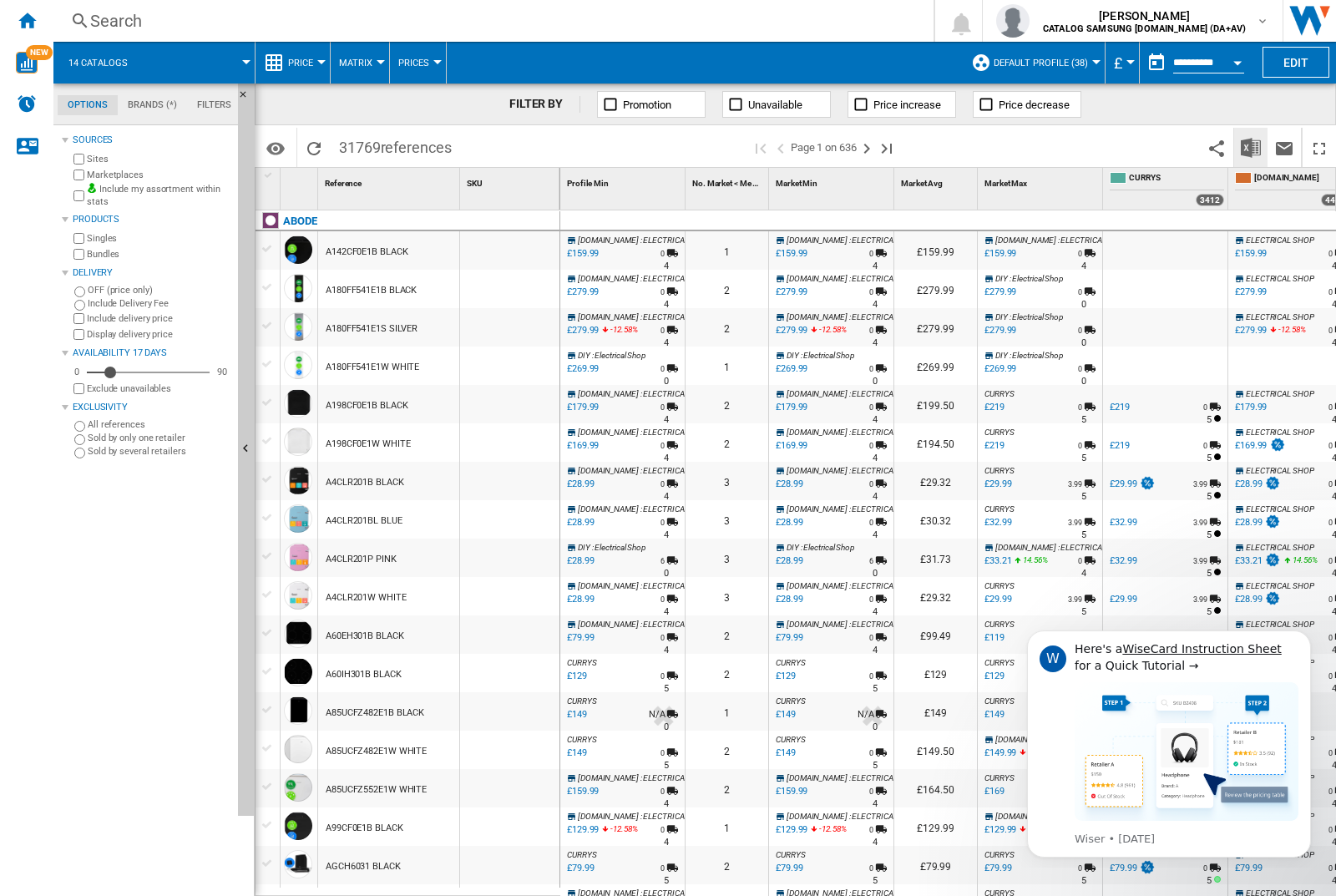
click at [1250, 146] on img "Download in Excel" at bounding box center [1250, 147] width 20 height 20
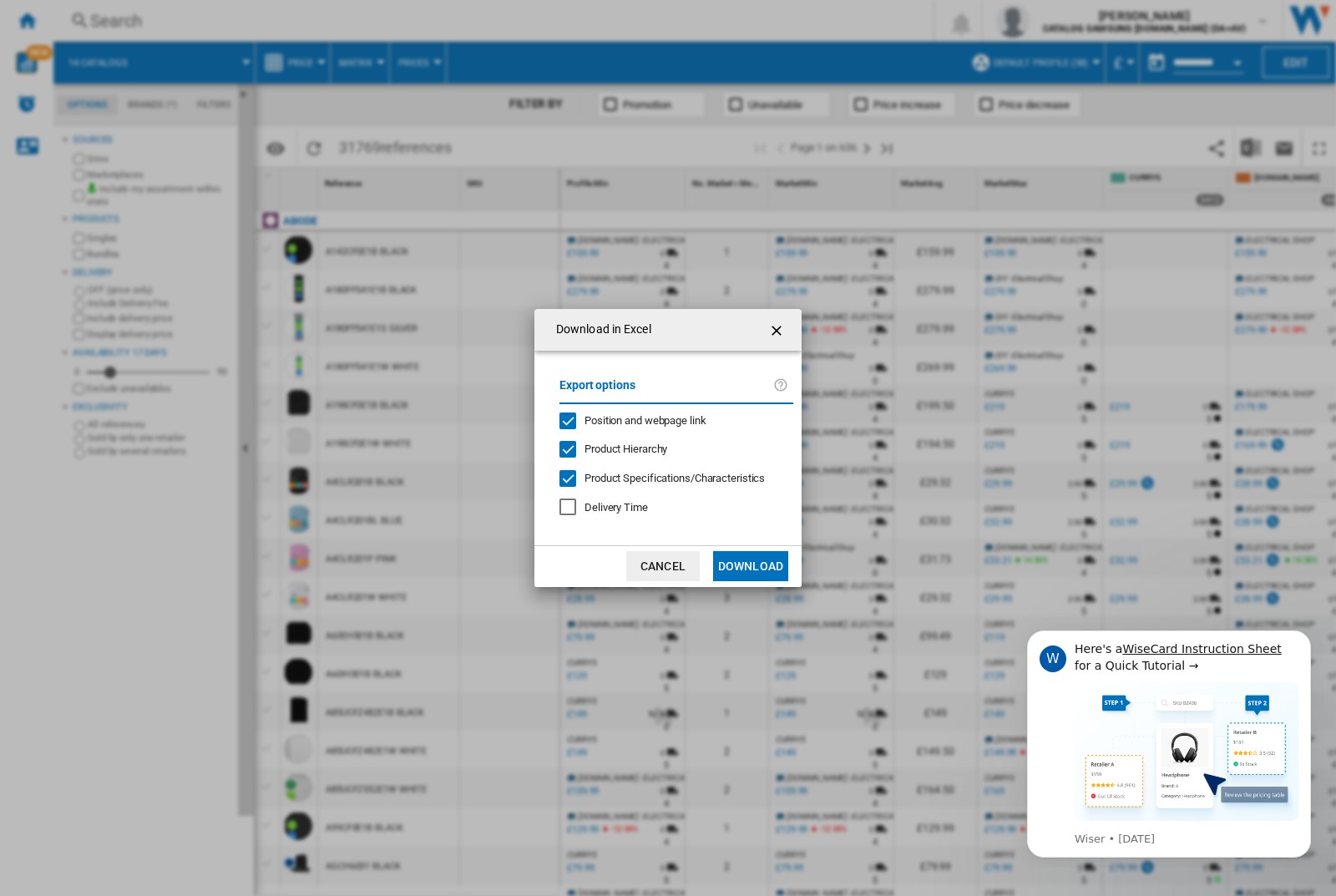
click at [634, 419] on span "Position and webpage link" at bounding box center [645, 420] width 122 height 13
click at [751, 566] on button "Download" at bounding box center [751, 565] width 75 height 30
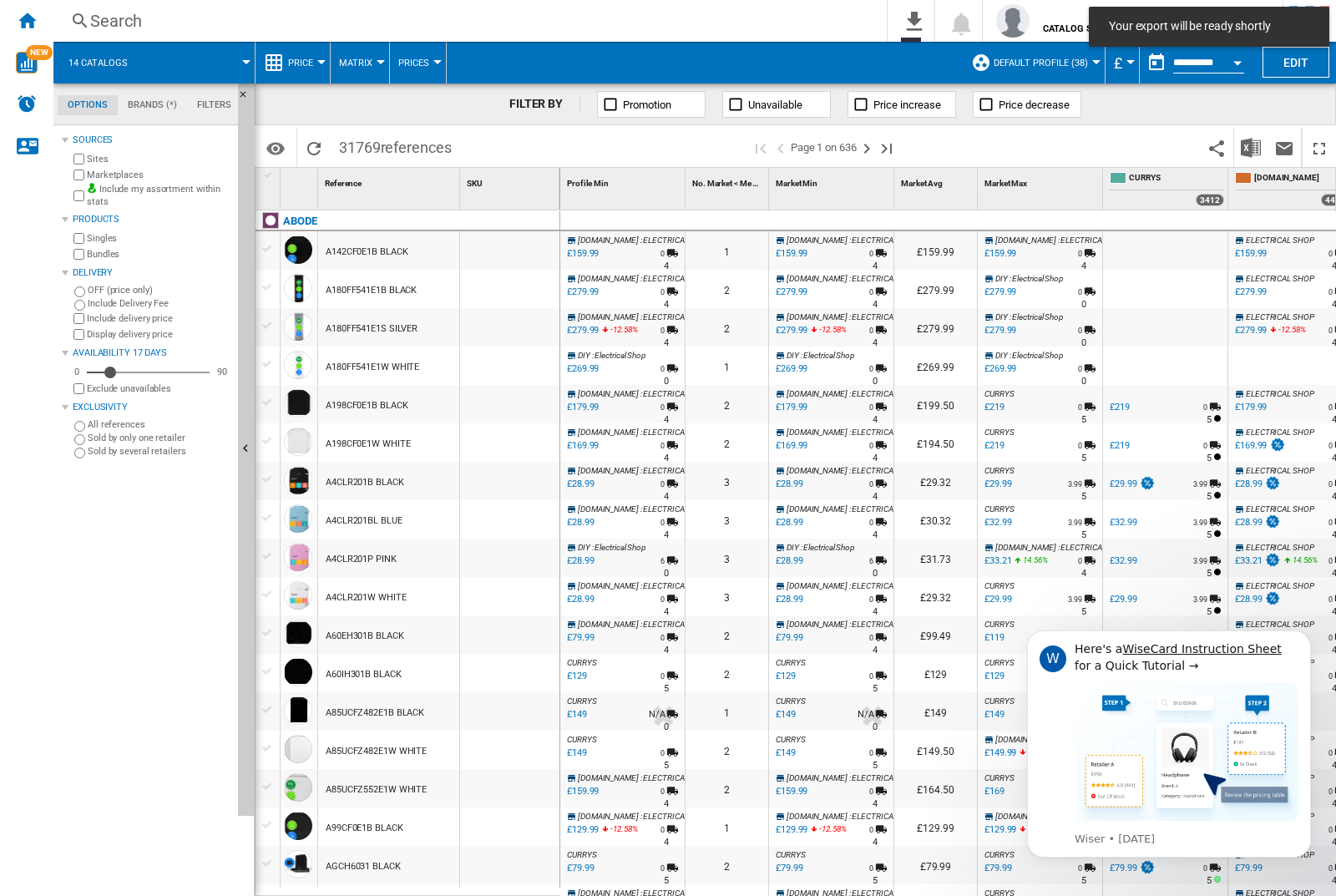
click at [515, 247] on div at bounding box center [510, 250] width 99 height 39
